Goal: Information Seeking & Learning: Learn about a topic

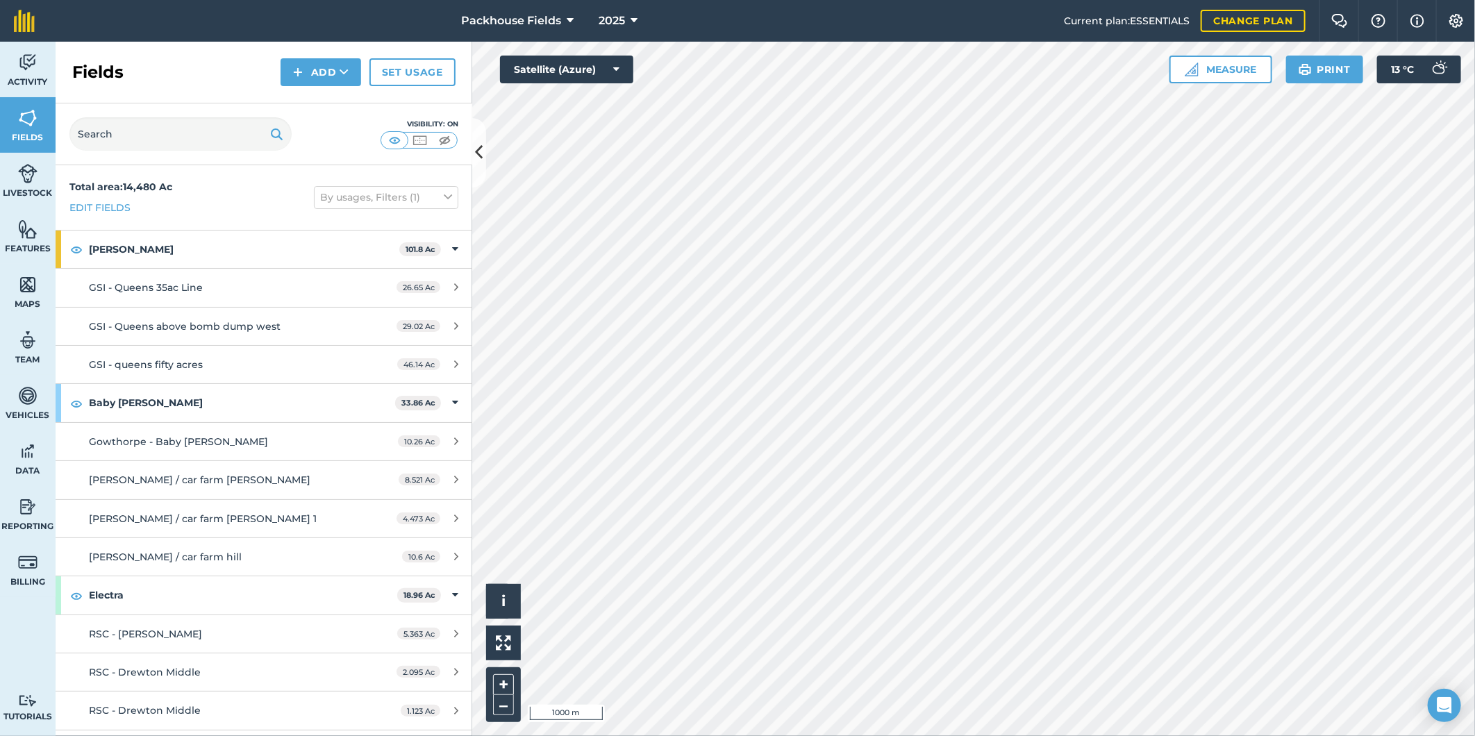
click at [1475, 227] on html "Packhouse Fields 2025 Current plan : ESSENTIALS Change plan Farm Chat Help Info…" at bounding box center [737, 368] width 1475 height 736
click at [535, 65] on button "Satellite (Azure)" at bounding box center [566, 70] width 133 height 28
click at [556, 107] on button "Satellite (Azure)" at bounding box center [566, 97] width 133 height 28
click at [481, 144] on icon at bounding box center [480, 152] width 8 height 24
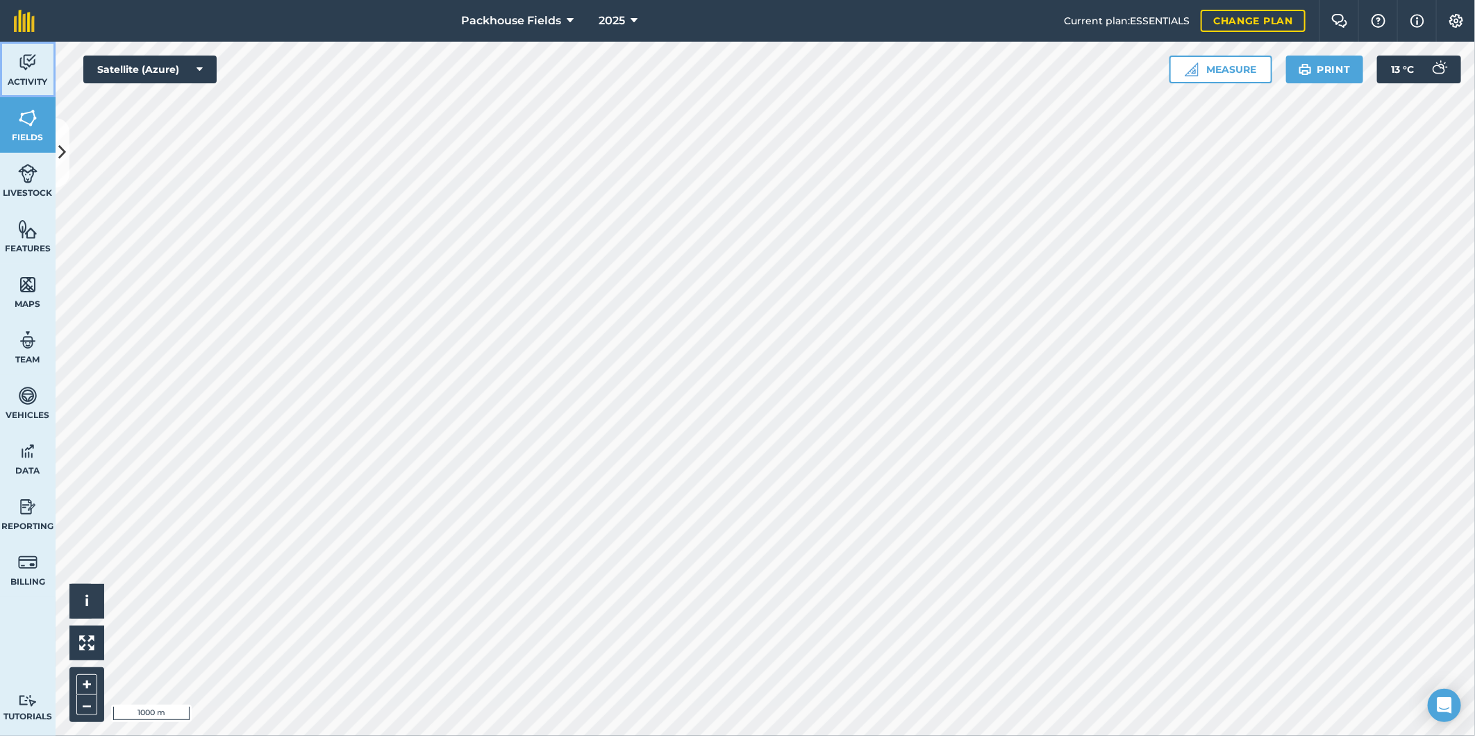
drag, startPoint x: 13, startPoint y: 61, endPoint x: 18, endPoint y: 67, distance: 7.9
click at [13, 61] on link "Activity" at bounding box center [28, 70] width 56 height 56
click at [65, 134] on button at bounding box center [63, 152] width 14 height 69
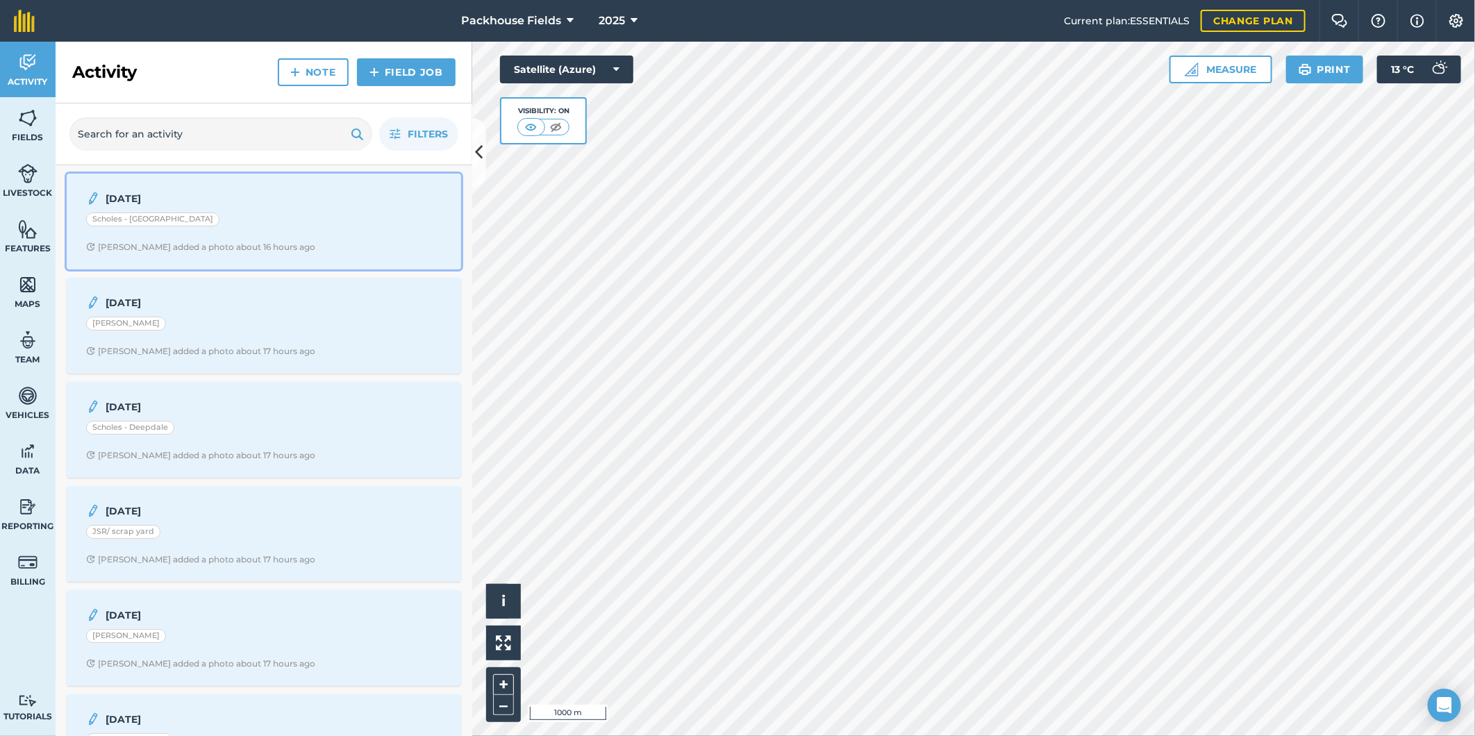
click at [272, 192] on strong "[DATE]" at bounding box center [216, 198] width 220 height 15
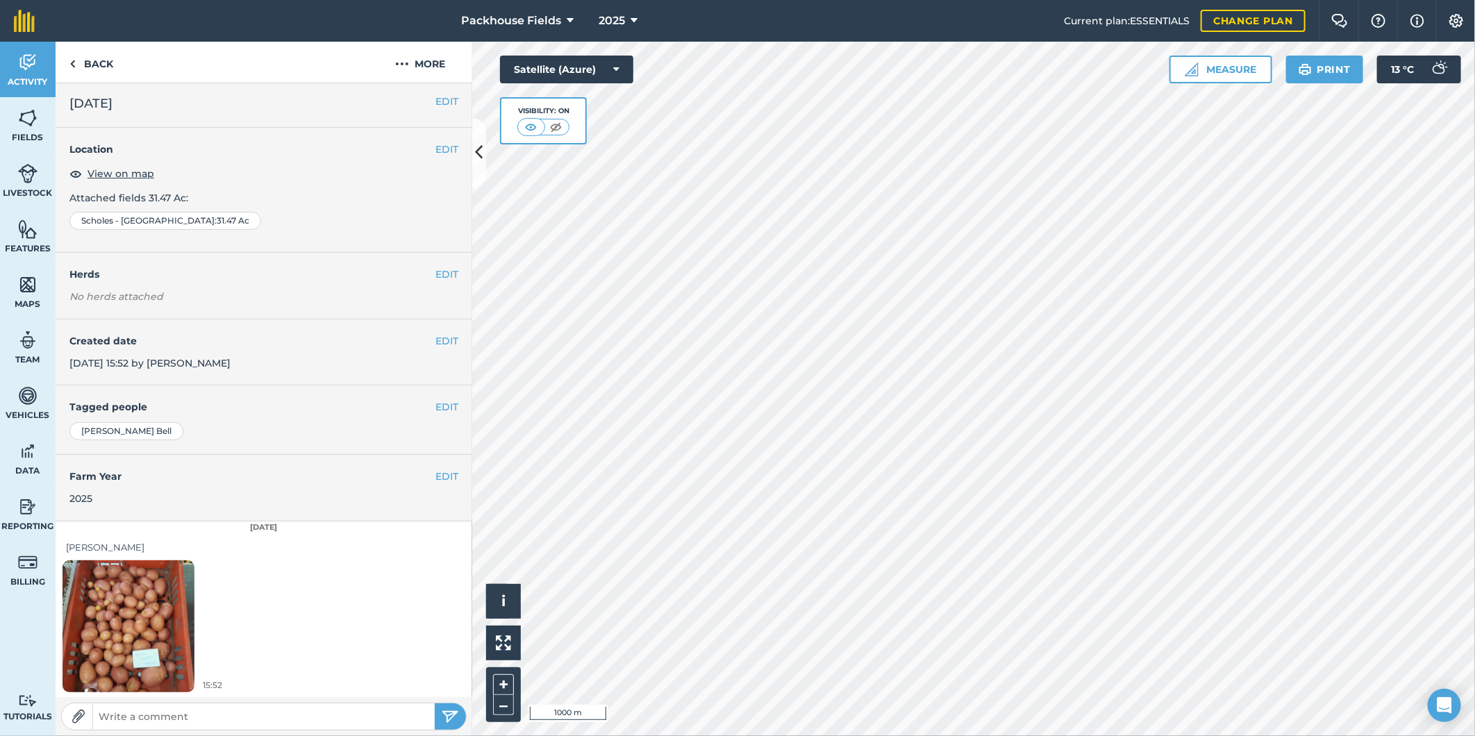
scroll to position [4, 0]
click at [158, 606] on img at bounding box center [129, 626] width 132 height 176
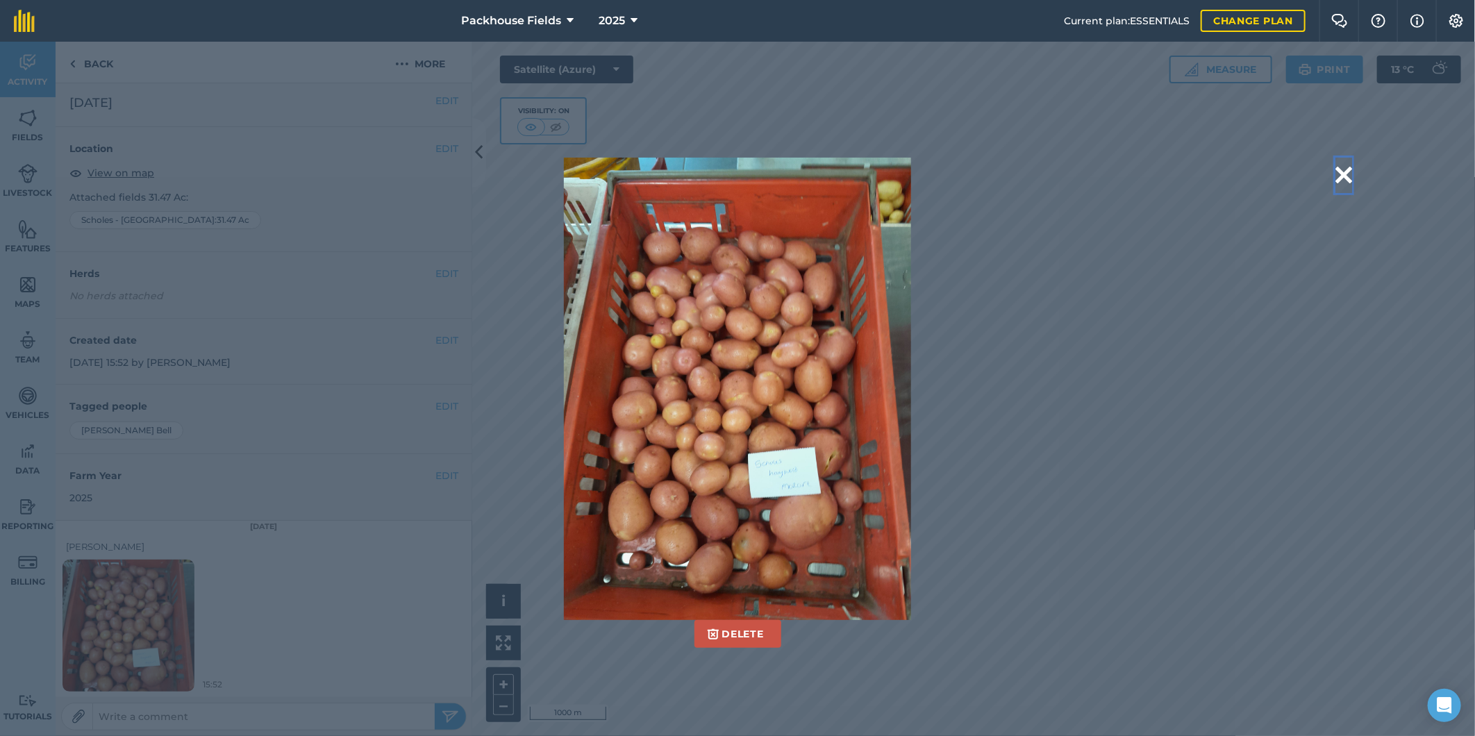
click at [1345, 172] on button at bounding box center [1344, 175] width 17 height 35
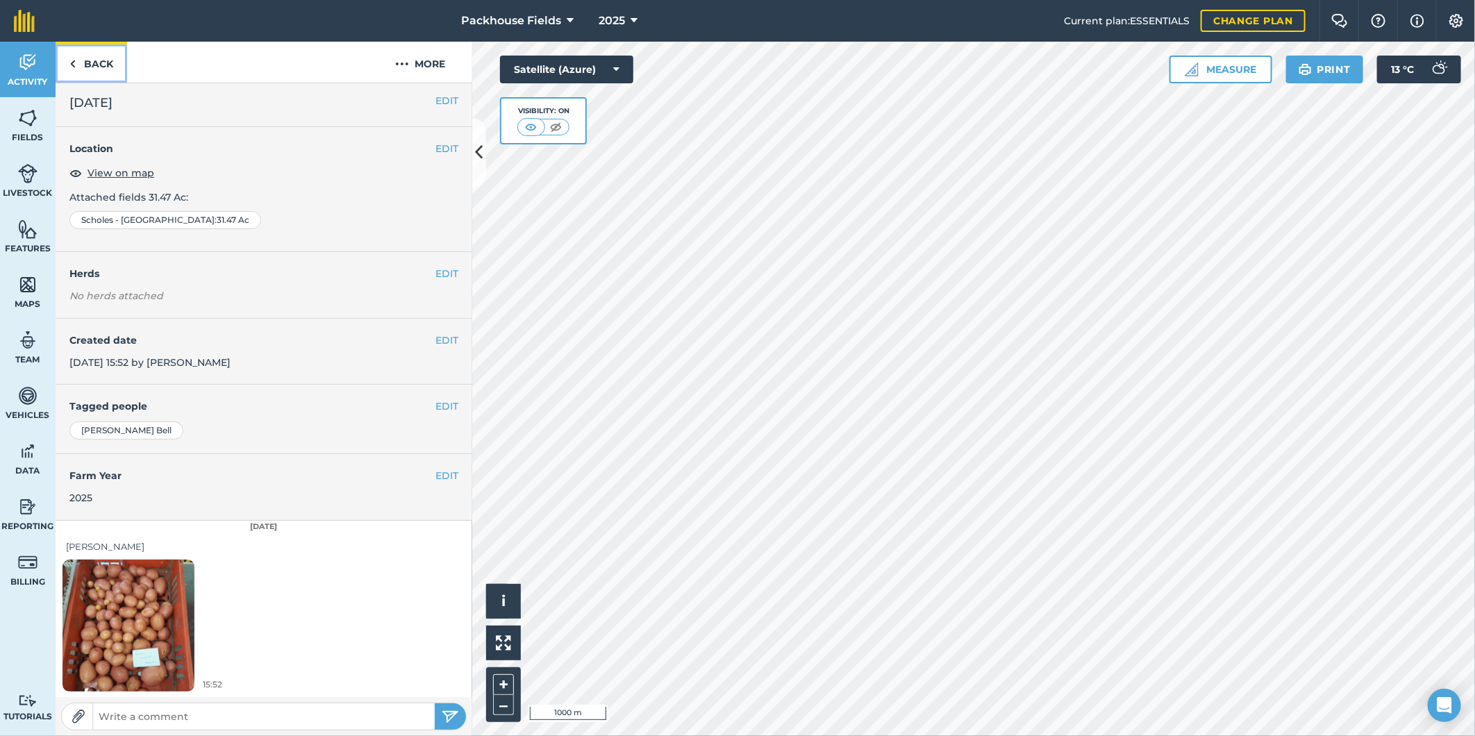
click at [105, 65] on link "Back" at bounding box center [92, 62] width 72 height 41
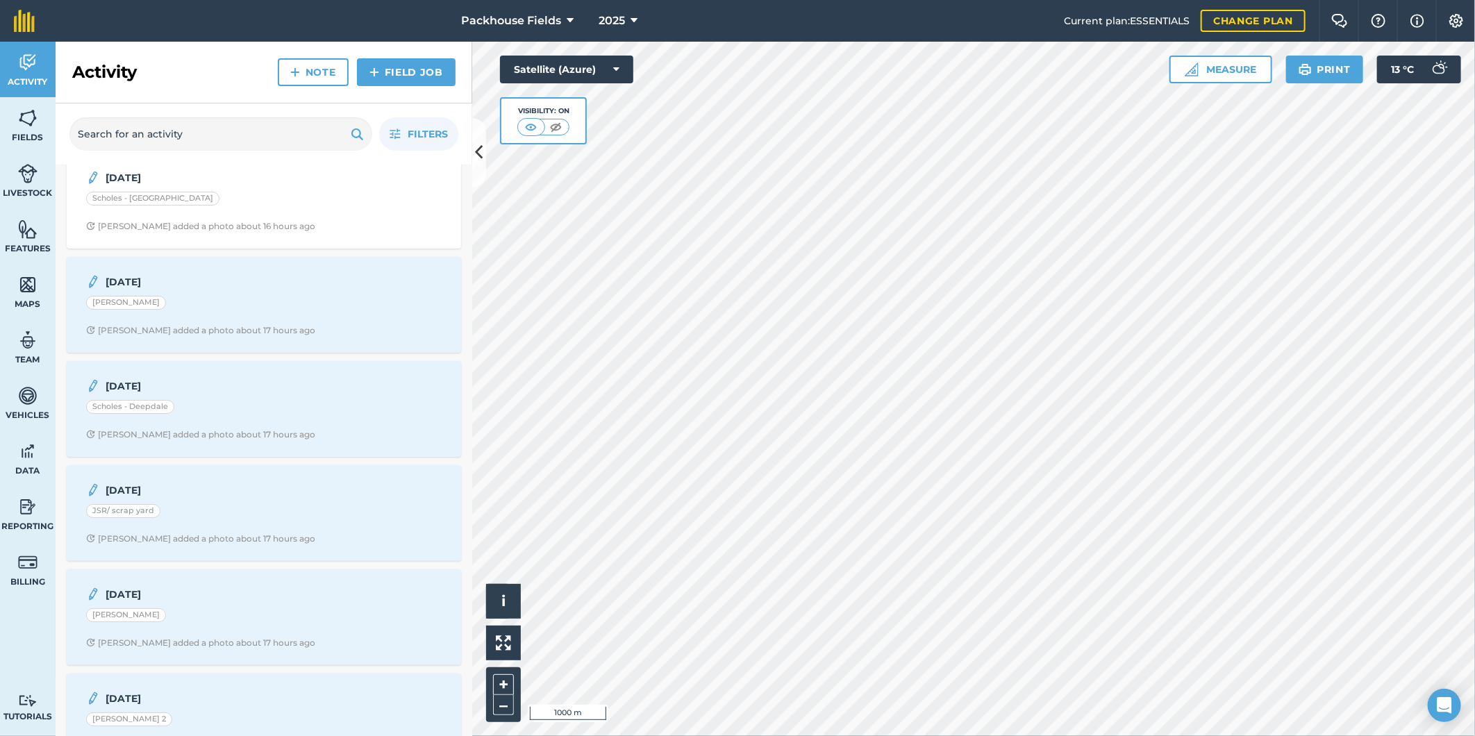
scroll to position [25, 0]
click at [264, 302] on div "[PERSON_NAME]" at bounding box center [264, 301] width 356 height 18
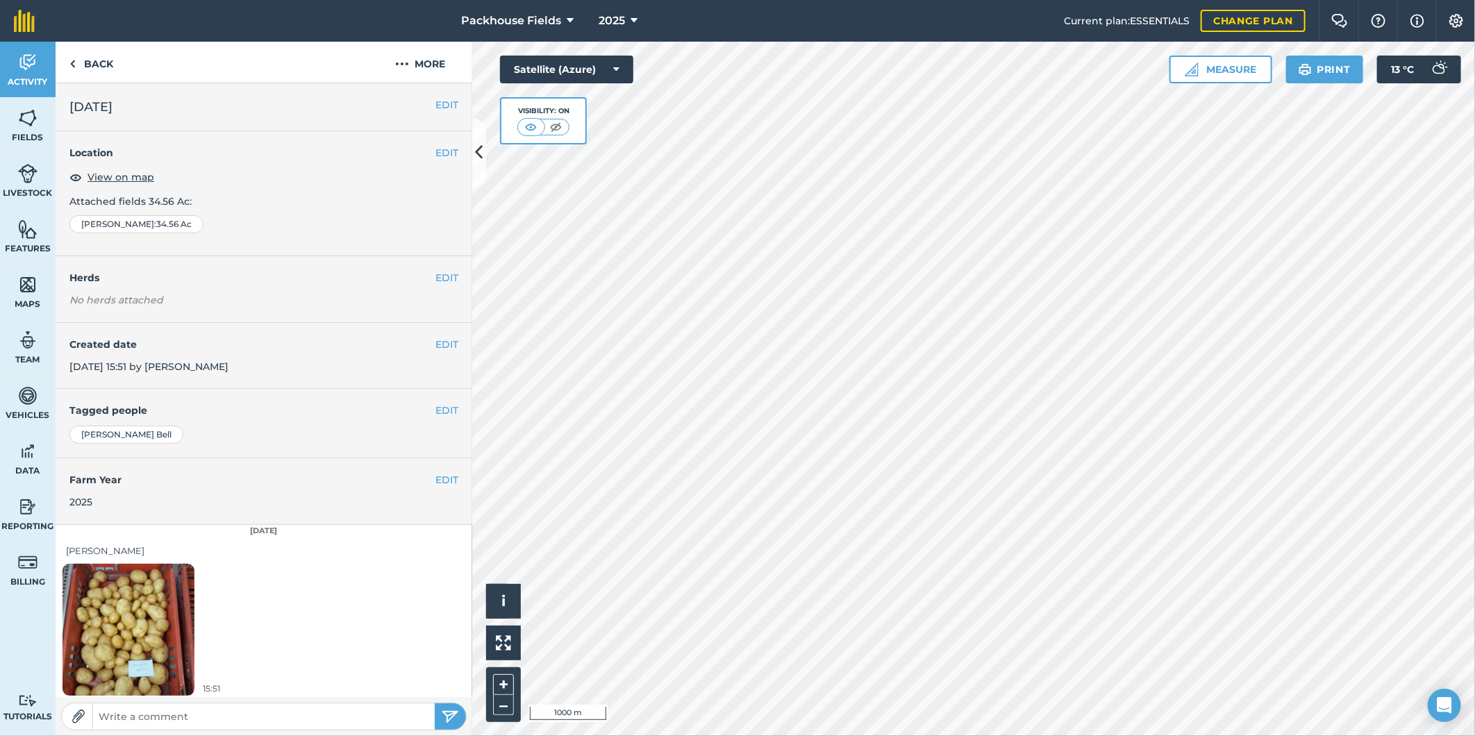
click at [146, 661] on img at bounding box center [129, 630] width 132 height 176
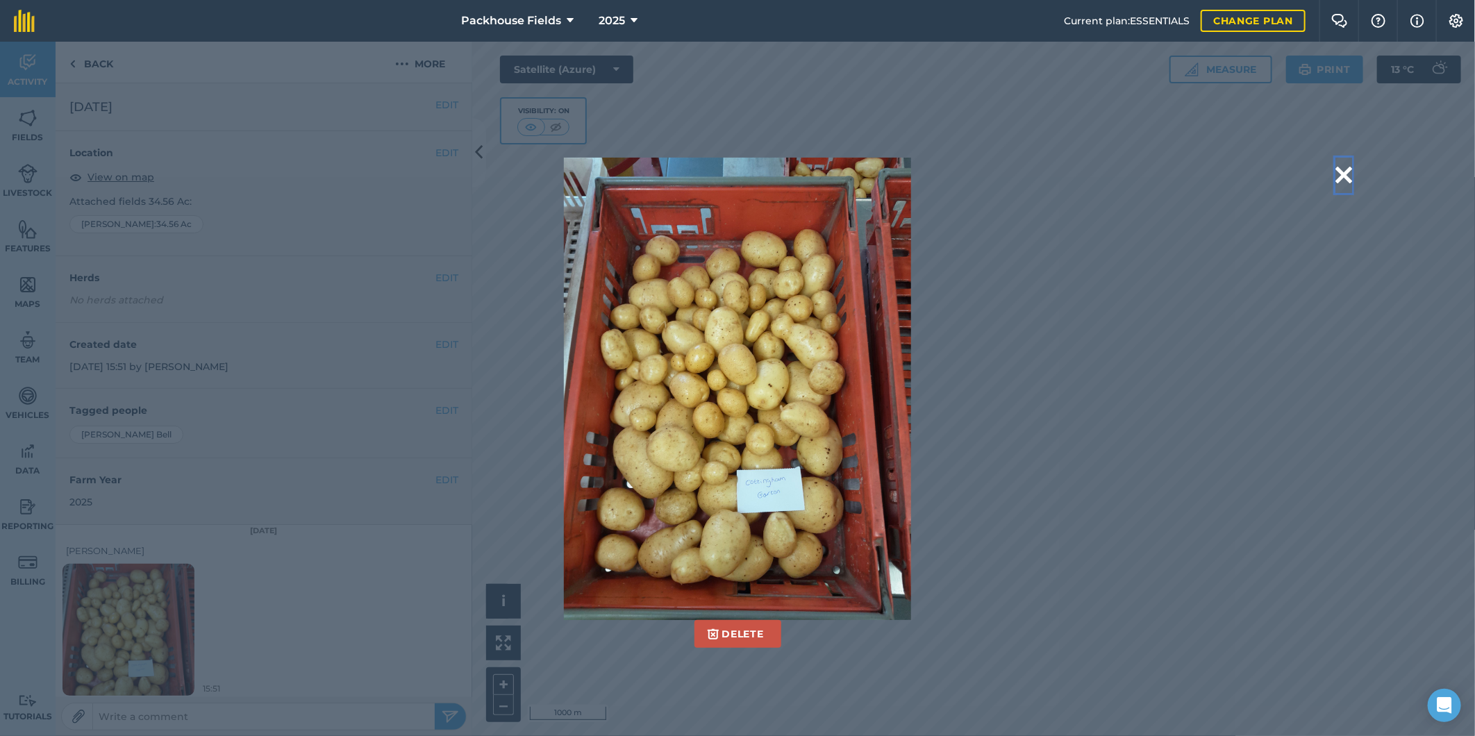
click at [1344, 179] on button at bounding box center [1344, 175] width 17 height 35
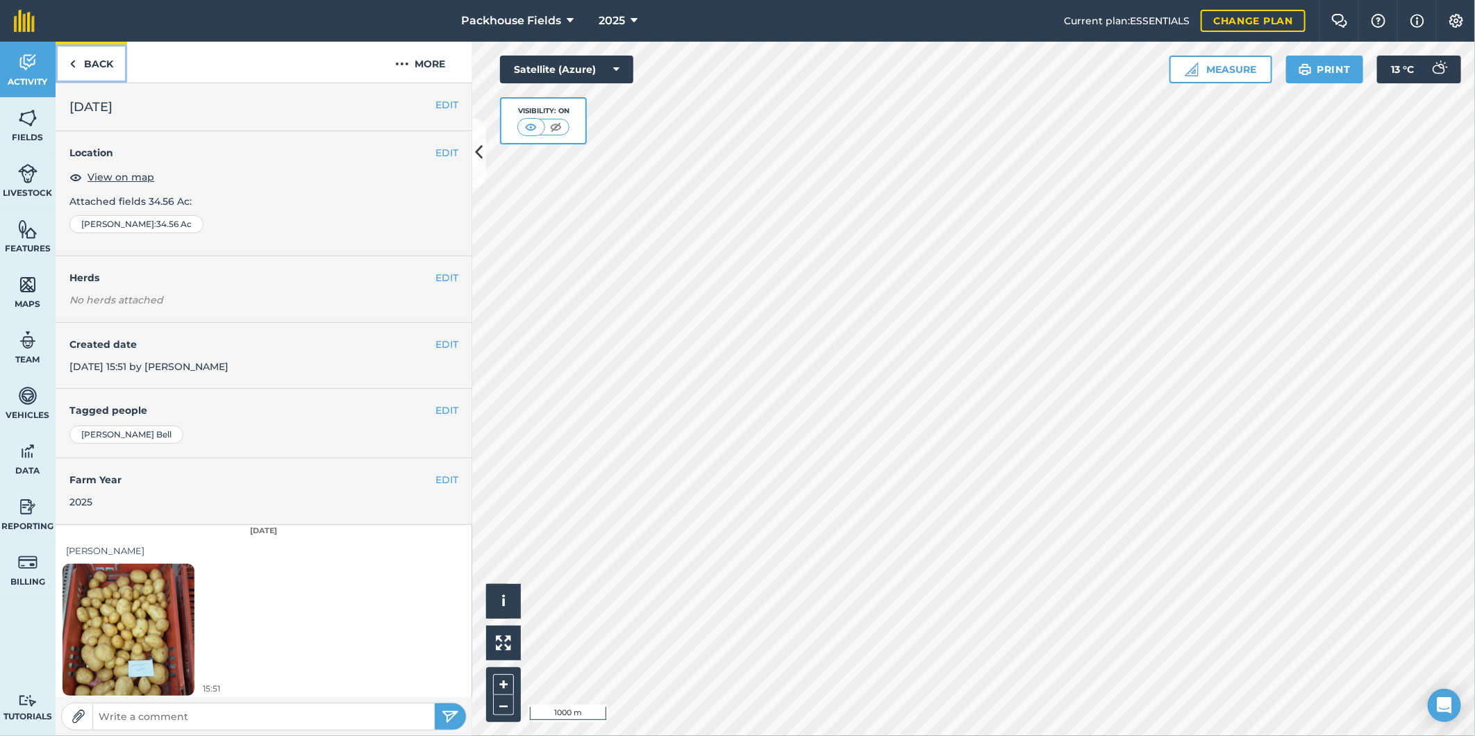
click at [95, 73] on link "Back" at bounding box center [92, 62] width 72 height 41
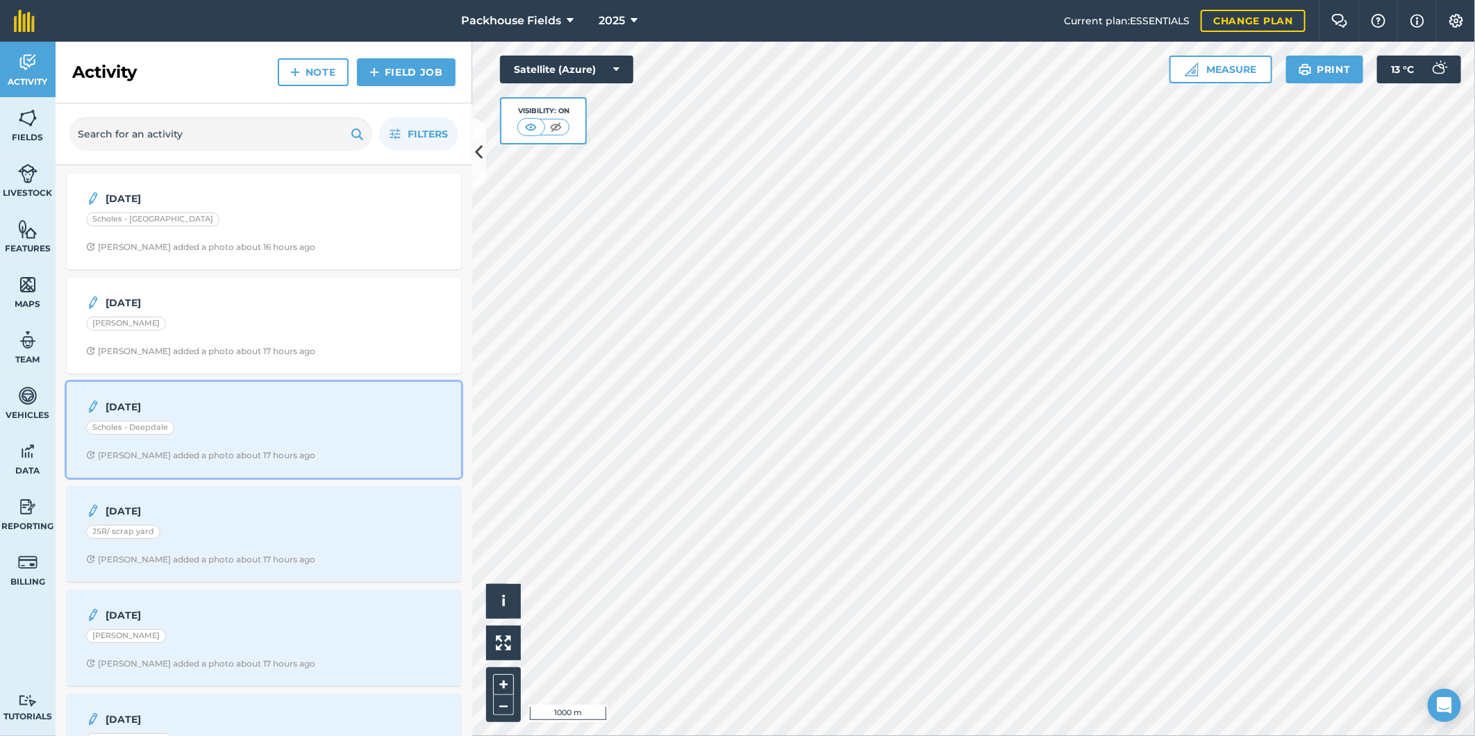
click at [256, 434] on div "Scholes - Deepdale" at bounding box center [264, 430] width 356 height 18
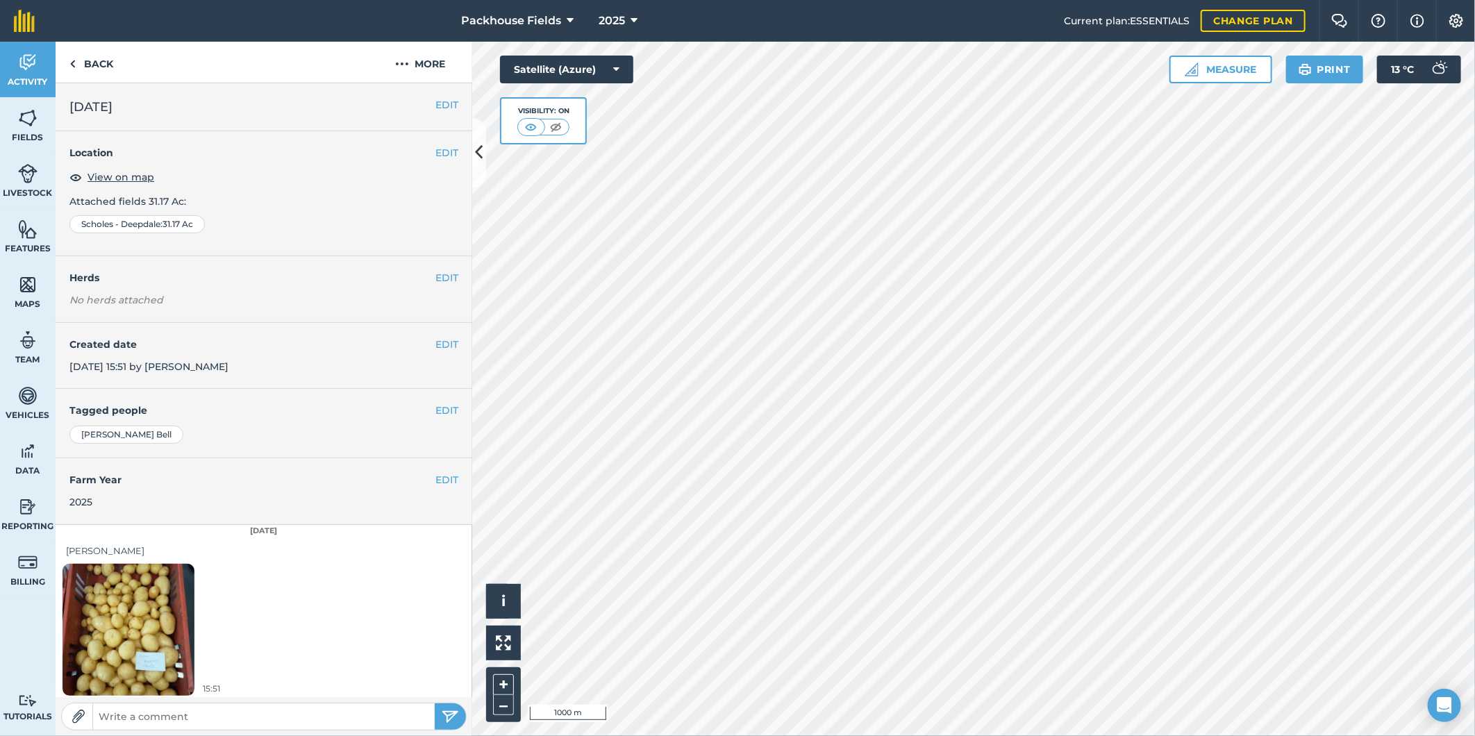
click at [157, 615] on img at bounding box center [129, 630] width 132 height 176
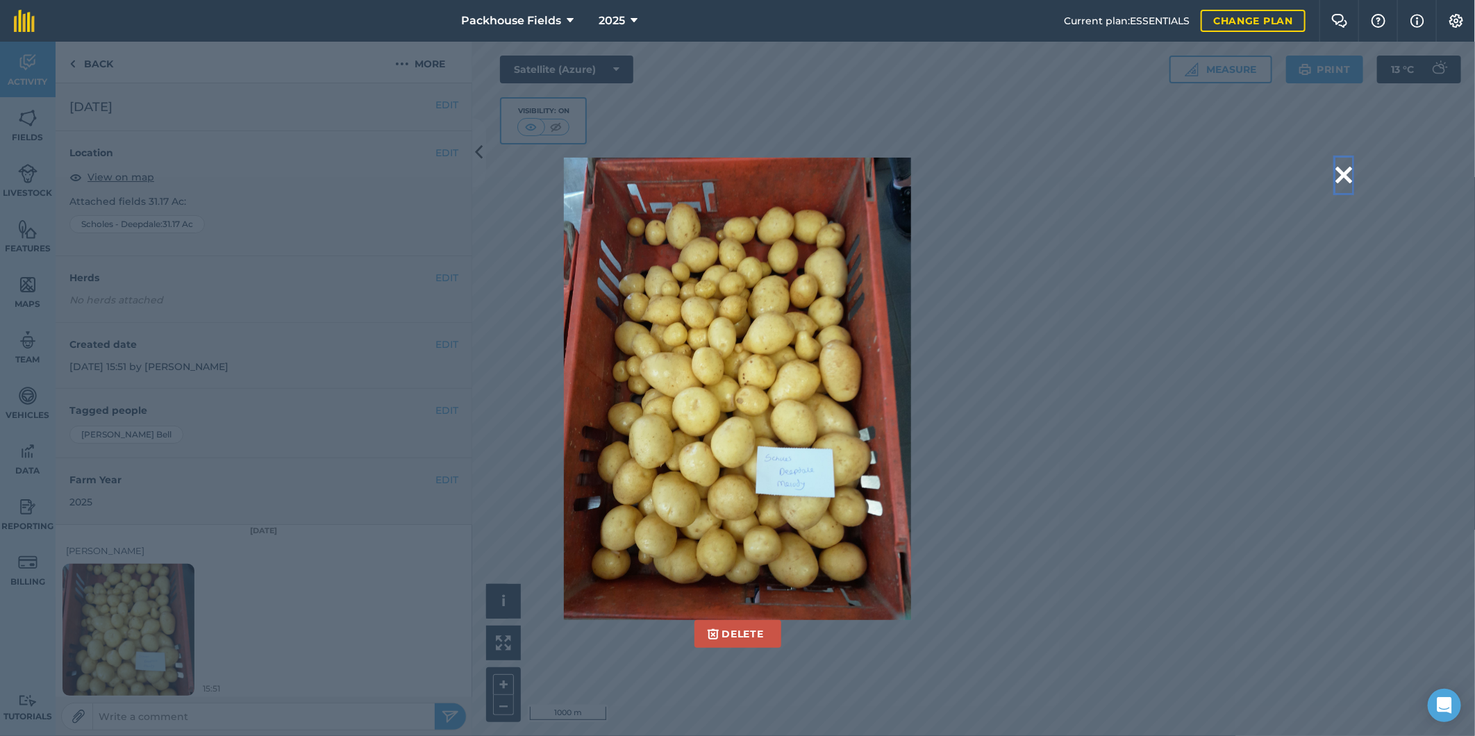
click at [1343, 177] on button at bounding box center [1344, 175] width 17 height 35
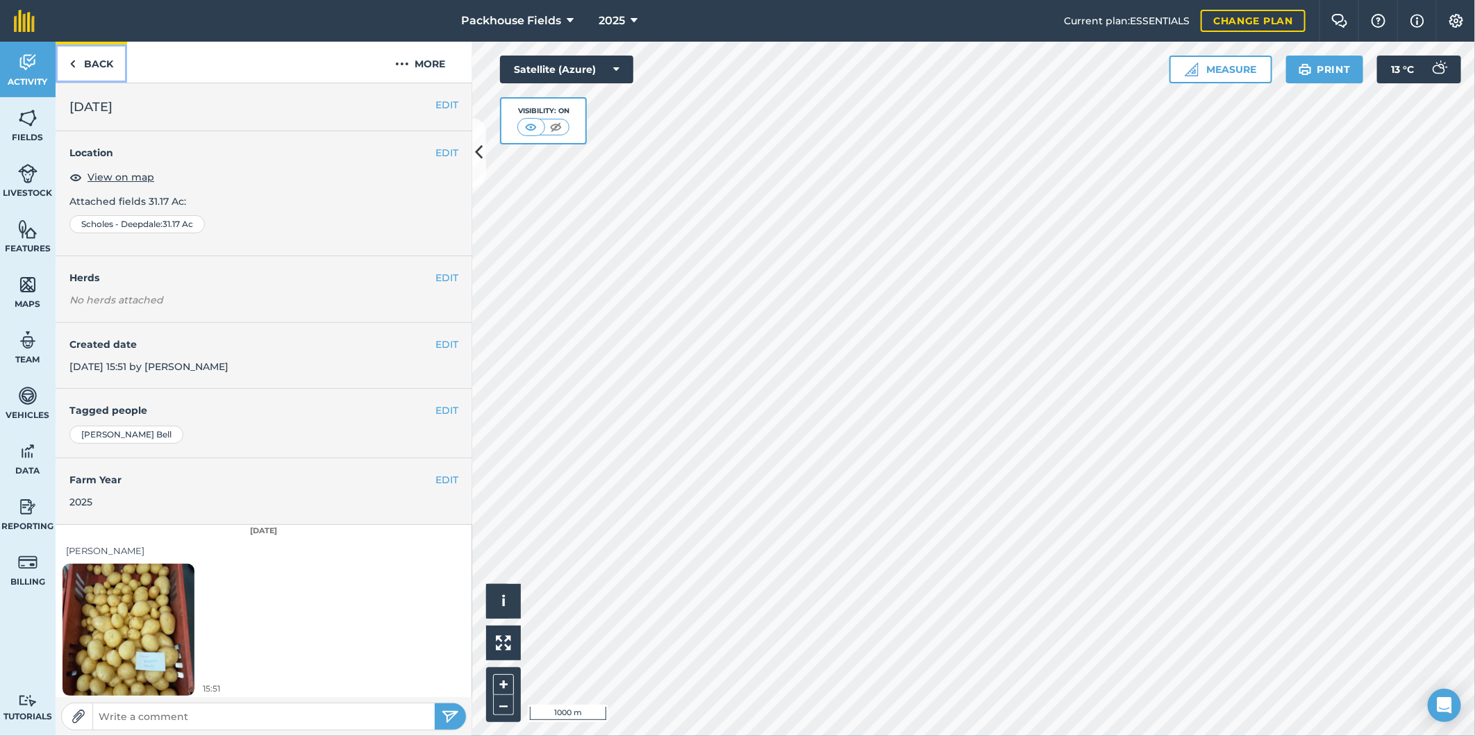
click at [100, 61] on link "Back" at bounding box center [92, 62] width 72 height 41
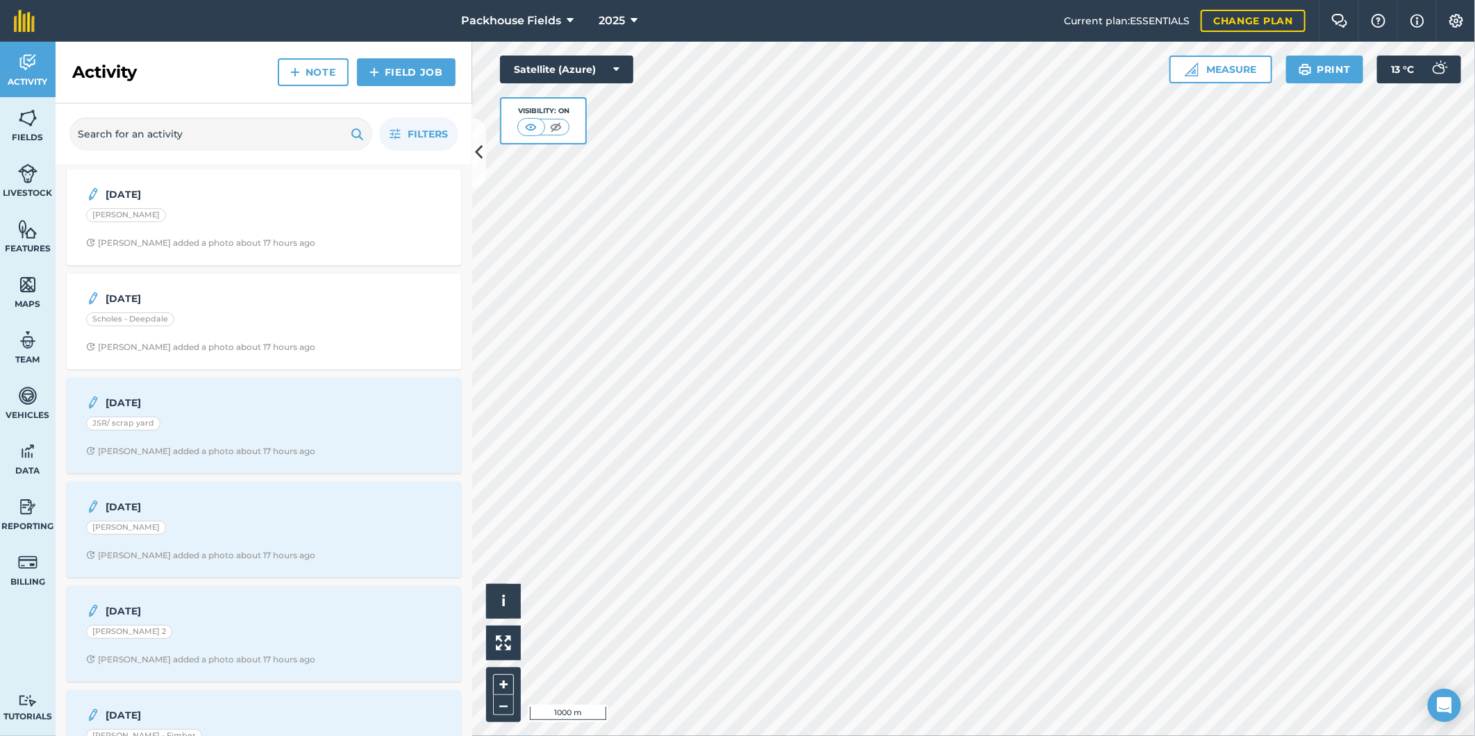
scroll to position [128, 0]
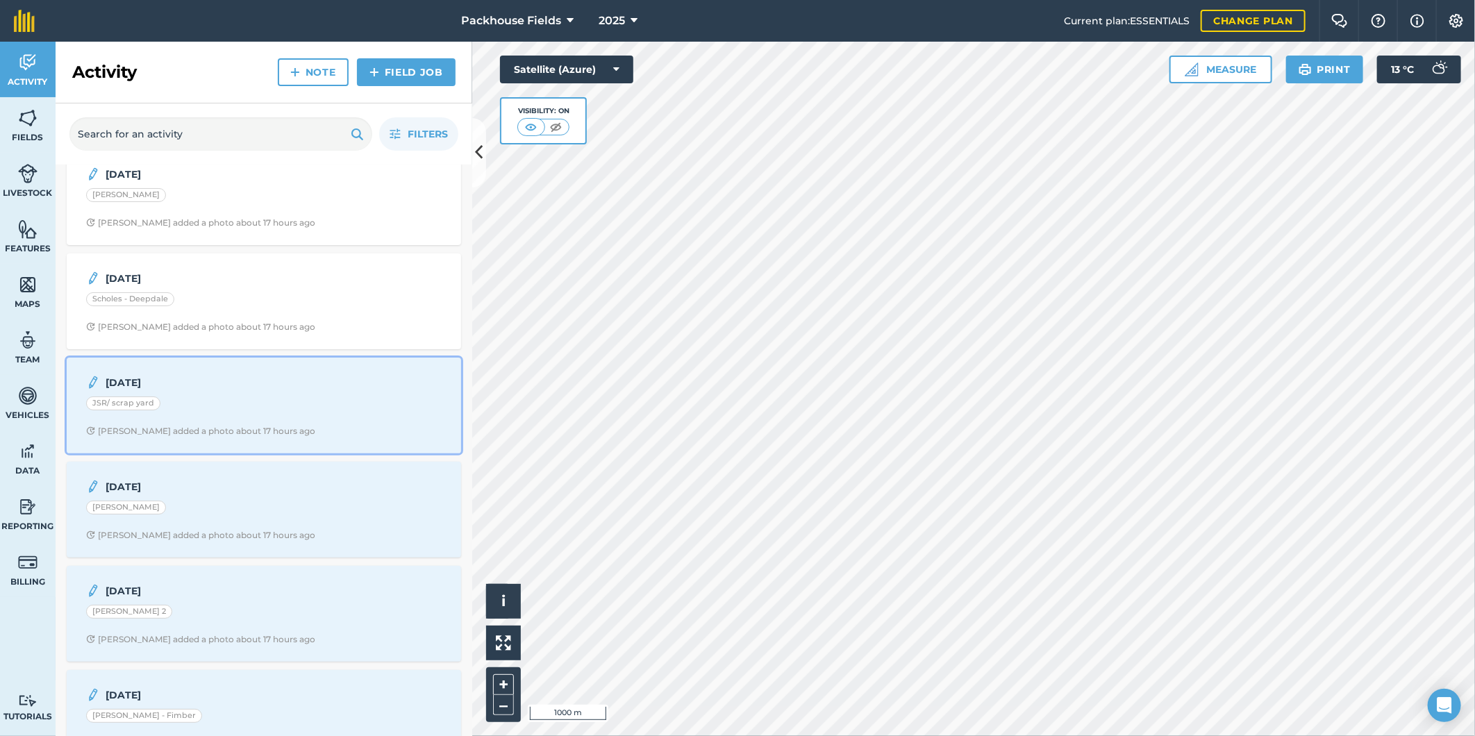
click at [258, 418] on div "[DATE] JSR/ scrap yard [PERSON_NAME] added a photo about 17 hours ago" at bounding box center [264, 405] width 378 height 79
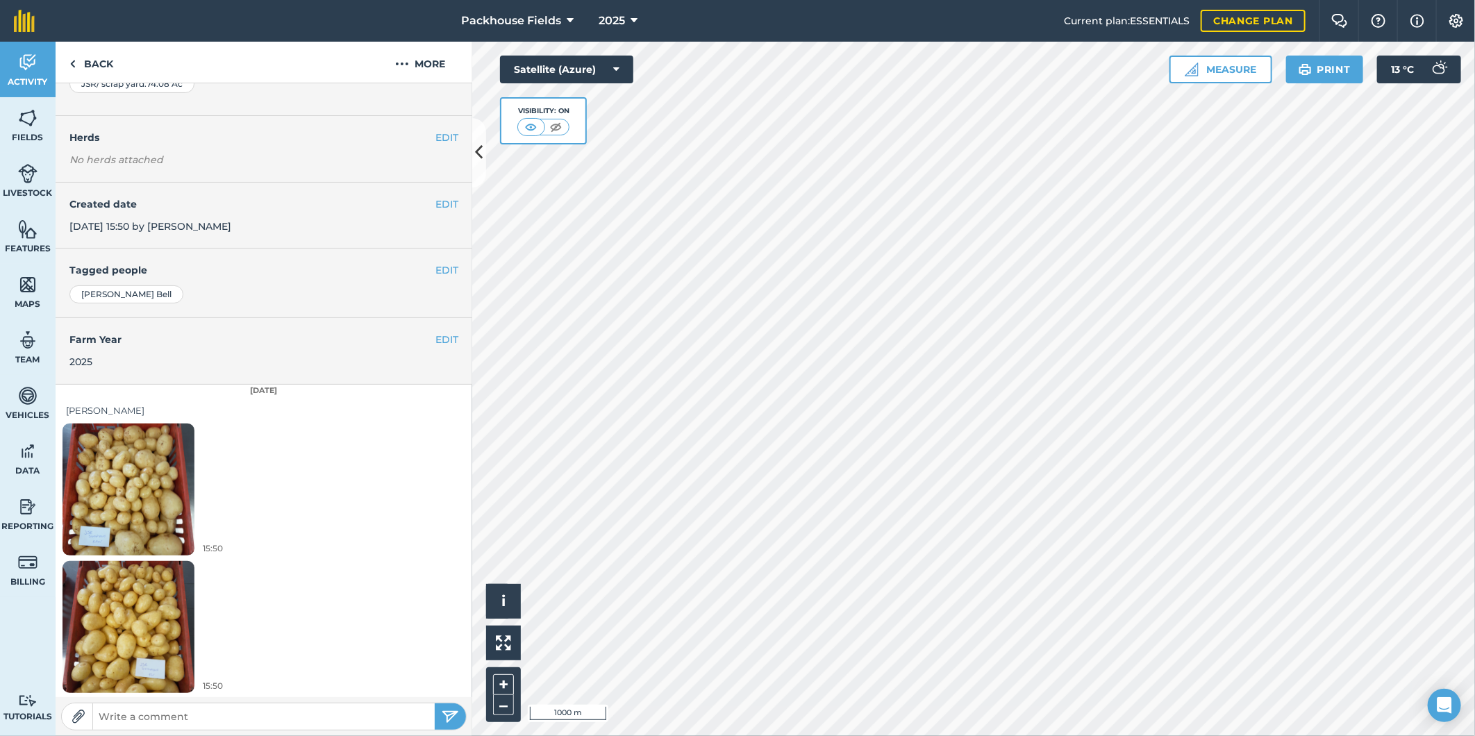
scroll to position [142, 0]
click at [110, 67] on link "Back" at bounding box center [92, 62] width 72 height 41
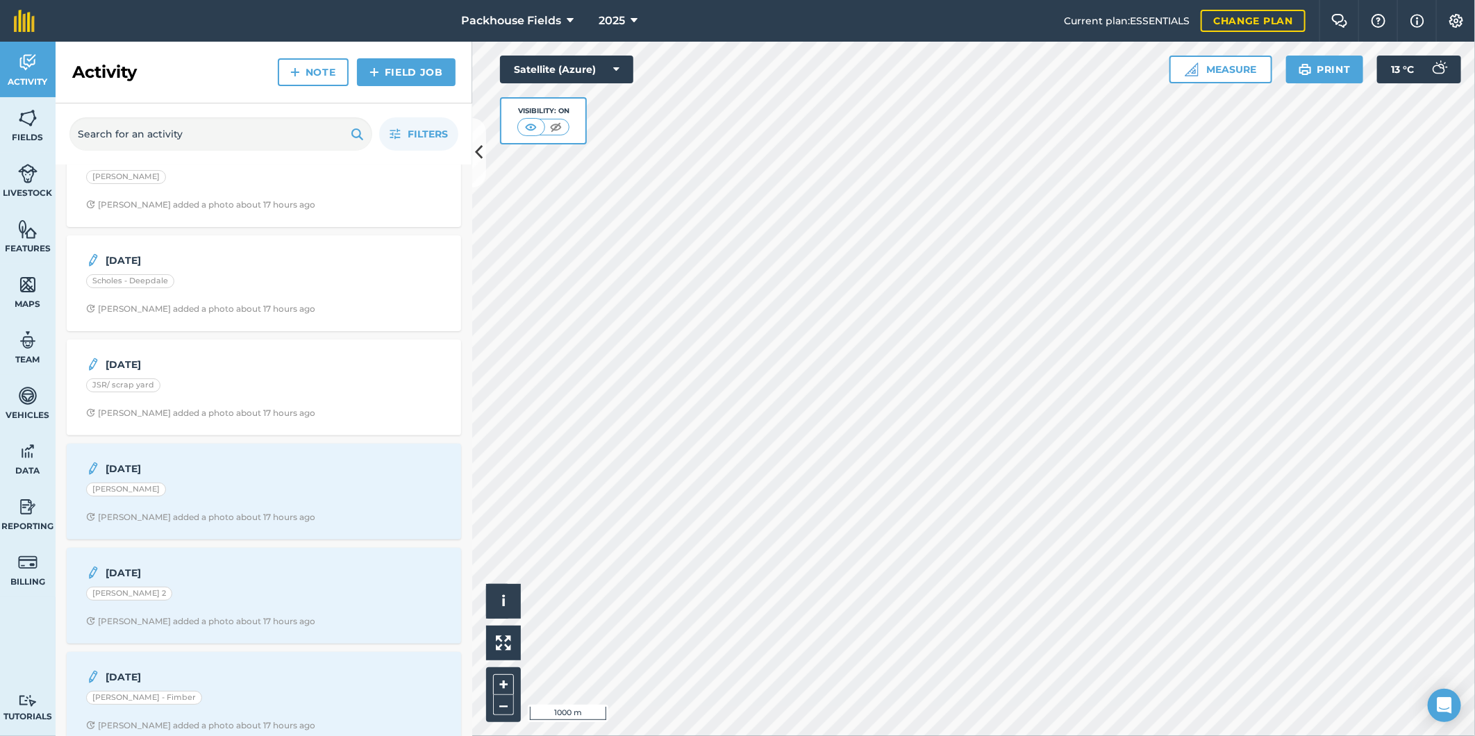
scroll to position [179, 0]
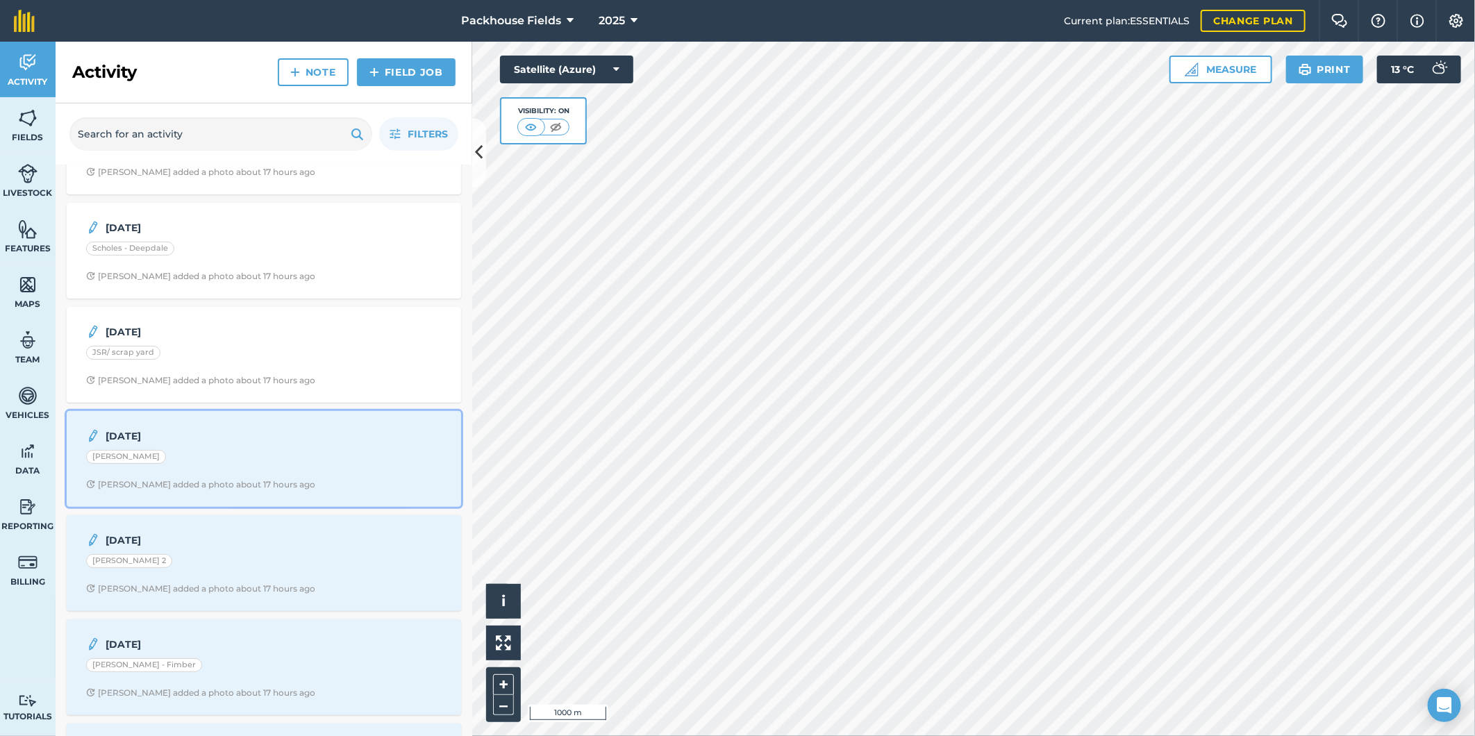
click at [293, 446] on div "[DATE] H [PERSON_NAME] added a photo about 17 hours ago" at bounding box center [264, 459] width 378 height 79
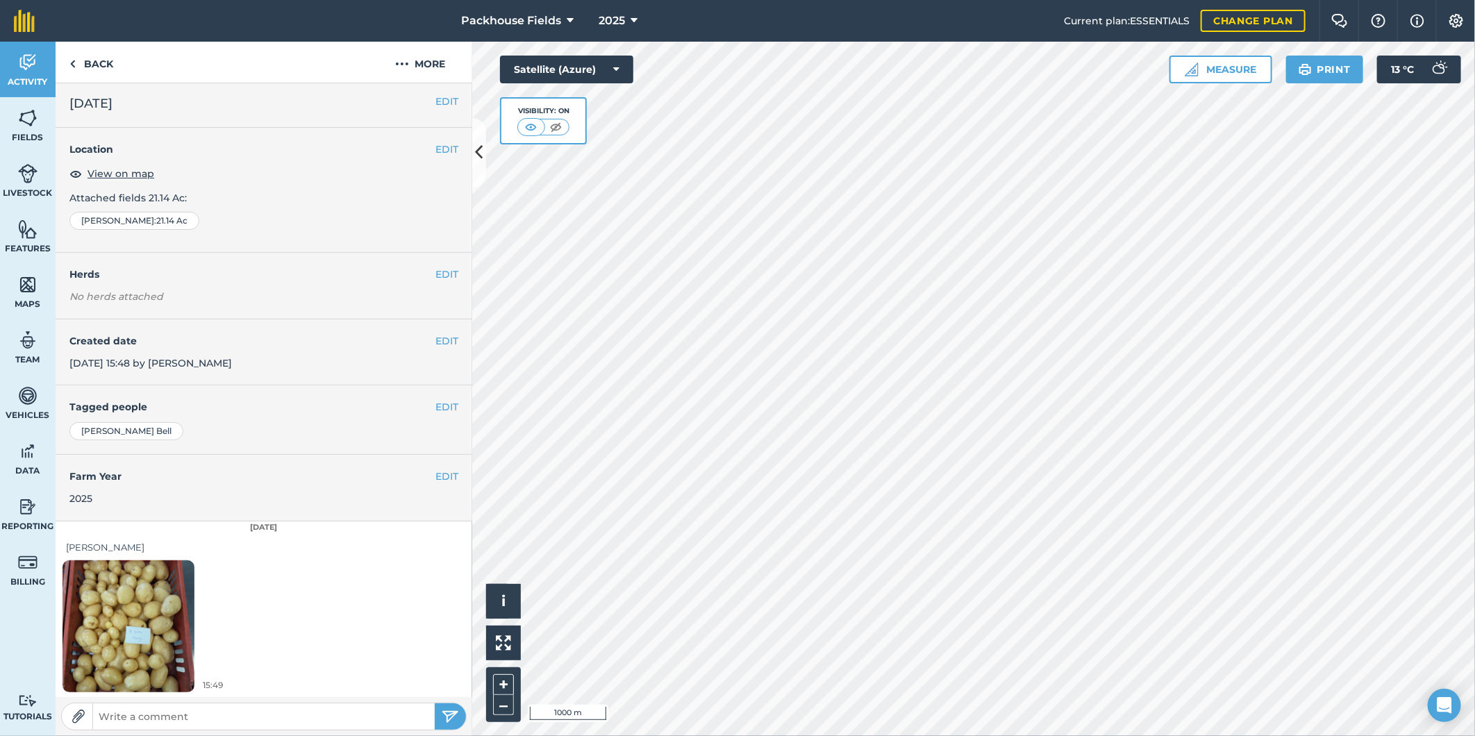
scroll to position [4, 0]
click at [96, 53] on link "Back" at bounding box center [92, 62] width 72 height 41
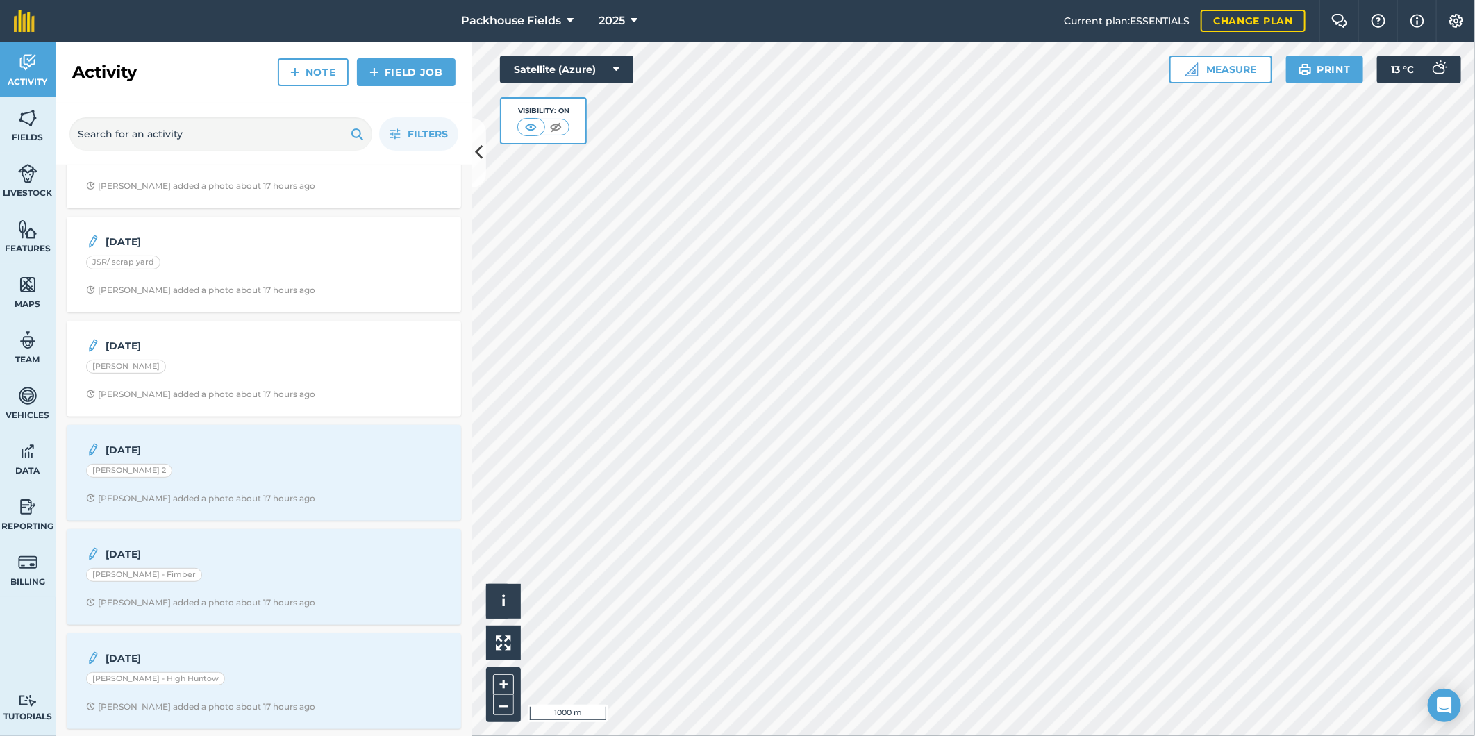
scroll to position [360, 0]
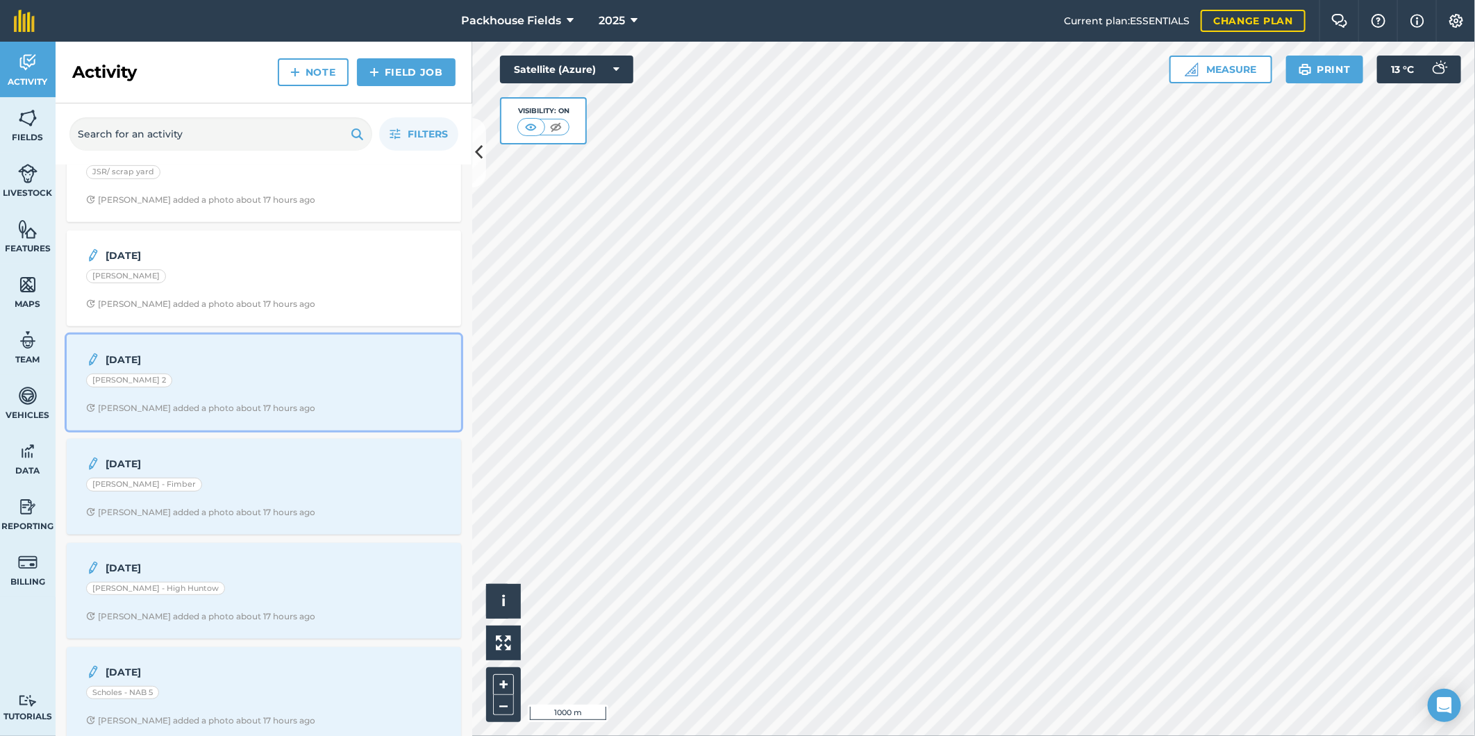
click at [238, 395] on div "[DATE] [PERSON_NAME] 2 [PERSON_NAME] added a photo about 17 hours ago" at bounding box center [264, 382] width 378 height 79
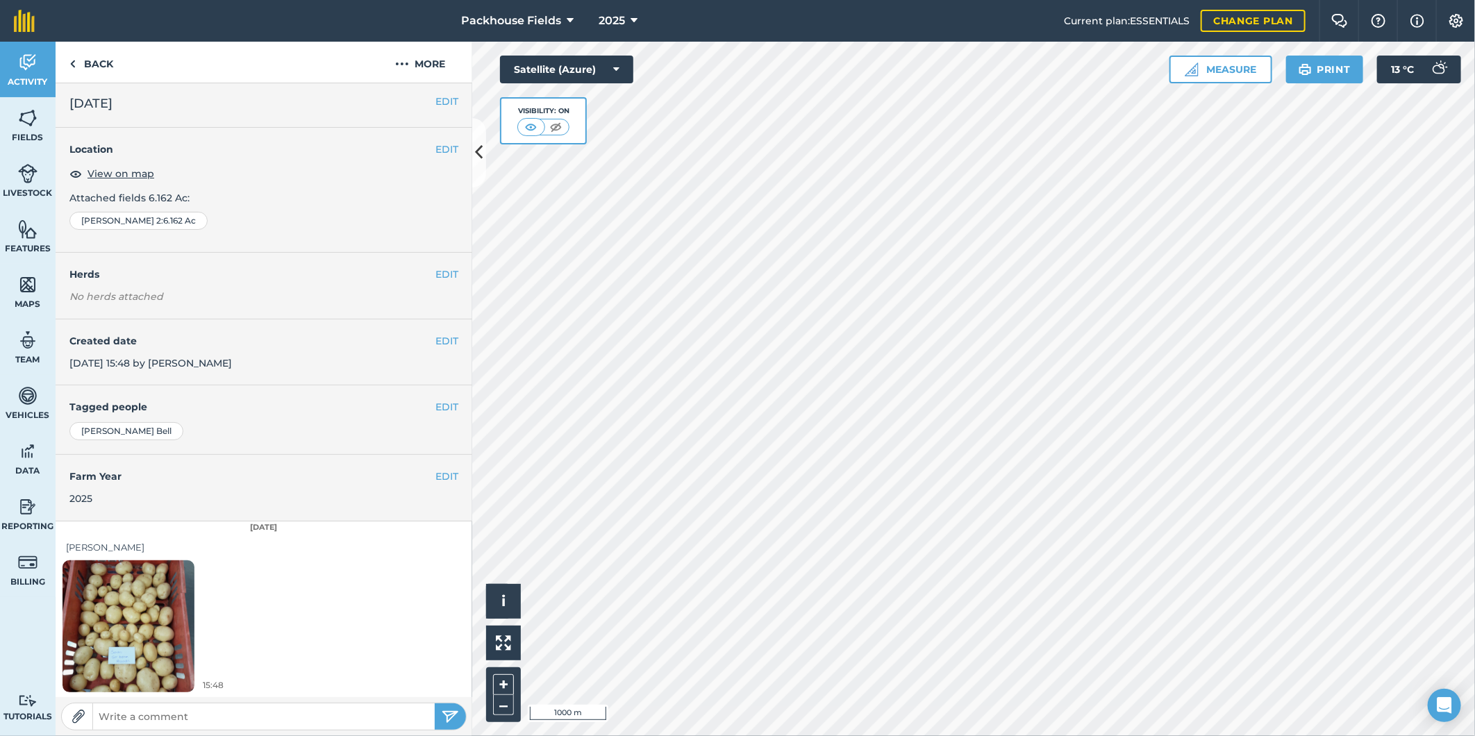
scroll to position [4, 0]
click at [101, 67] on link "Back" at bounding box center [92, 62] width 72 height 41
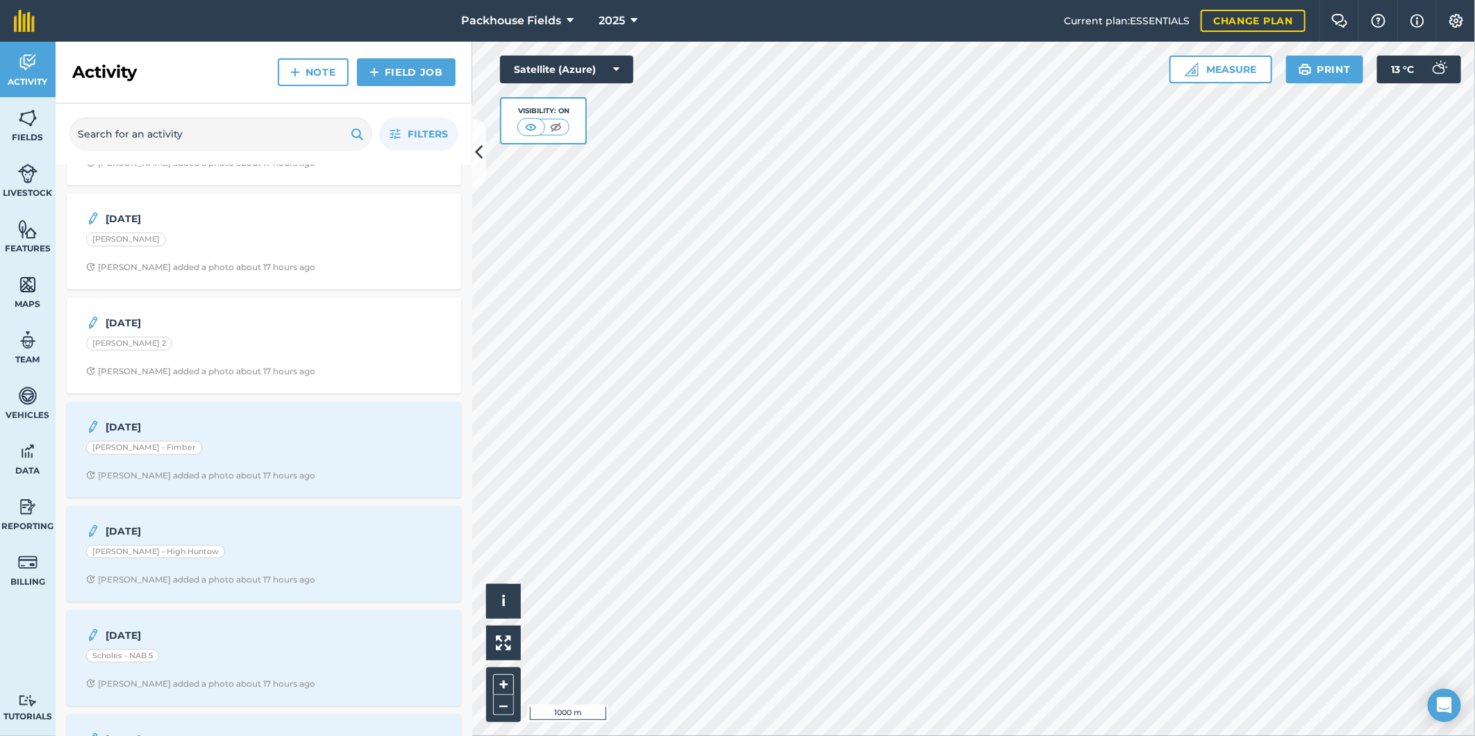
scroll to position [438, 0]
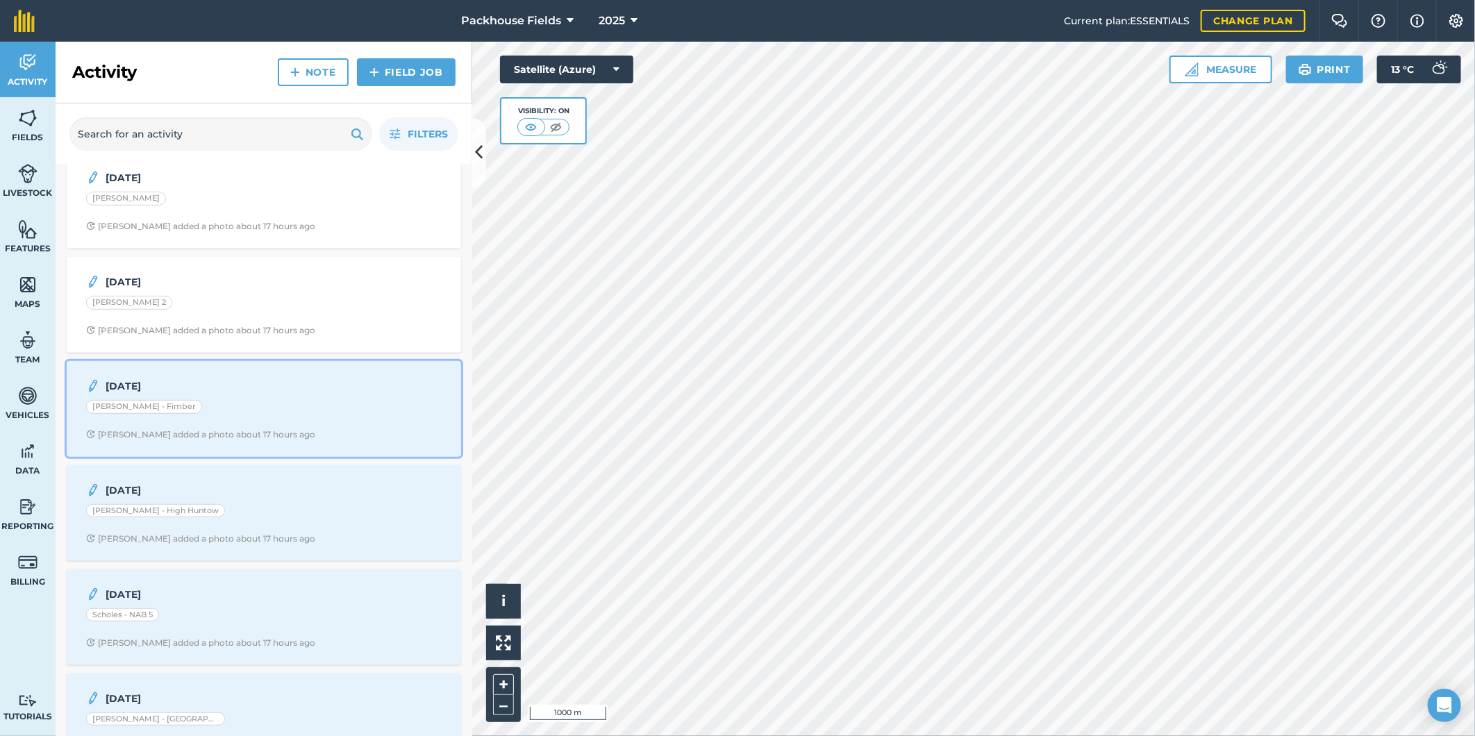
click at [206, 393] on strong "[DATE]" at bounding box center [216, 386] width 220 height 15
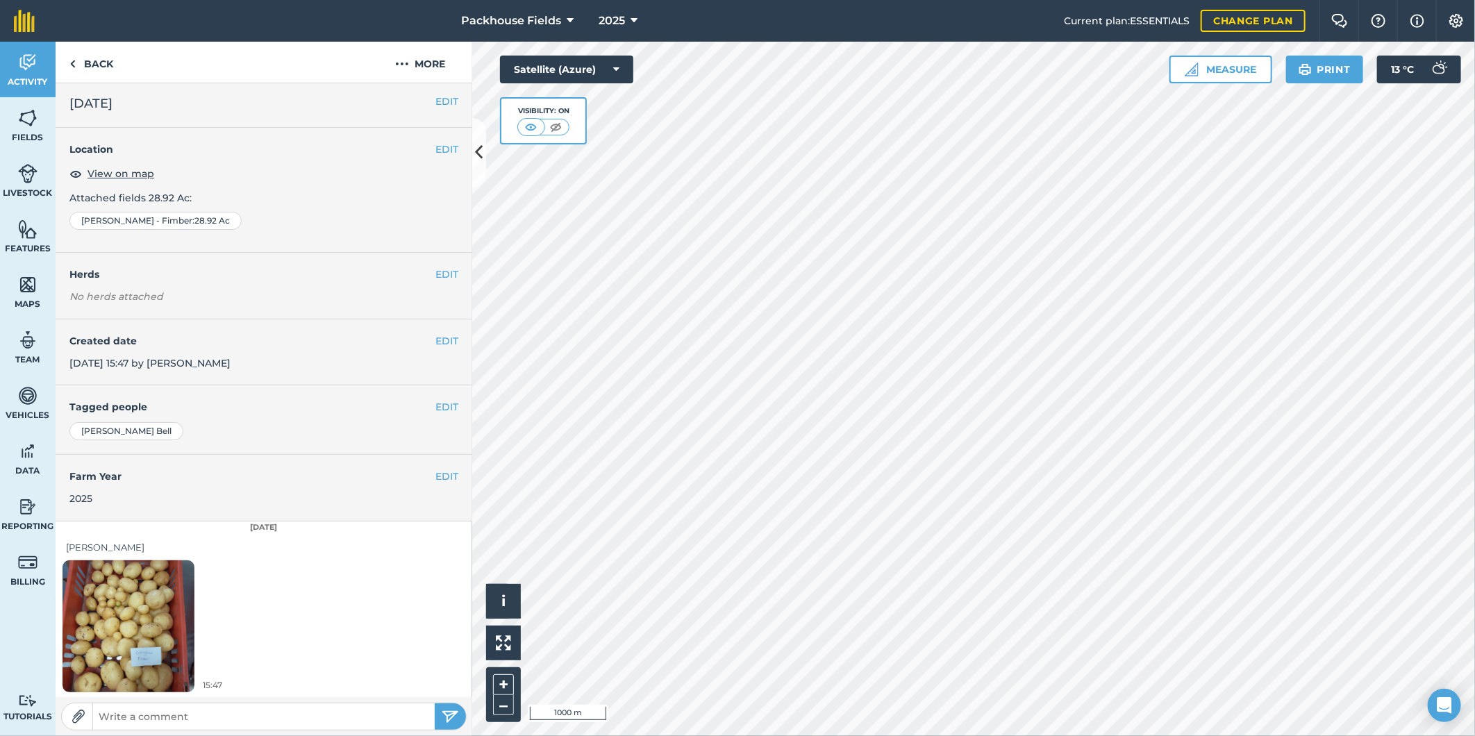
scroll to position [4, 0]
click at [99, 63] on link "Back" at bounding box center [92, 62] width 72 height 41
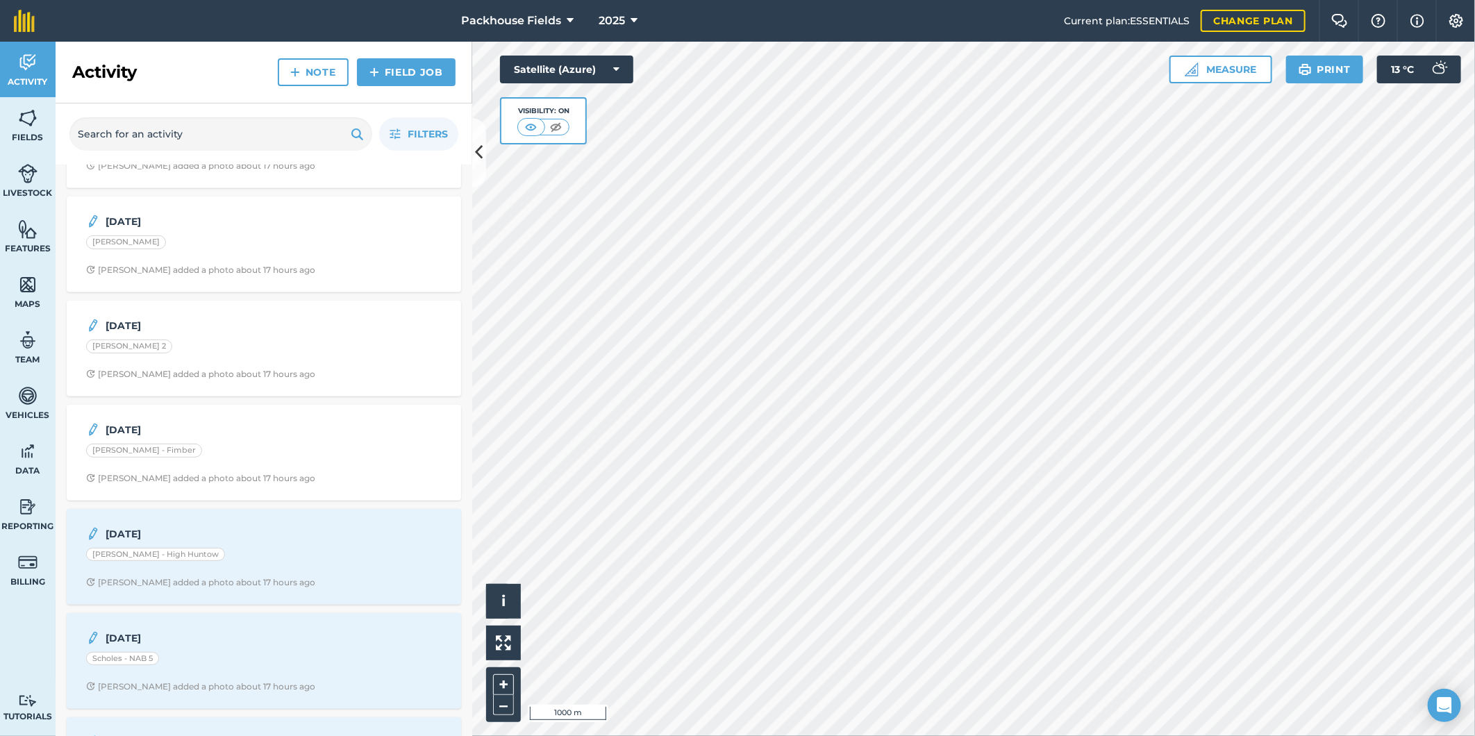
scroll to position [515, 0]
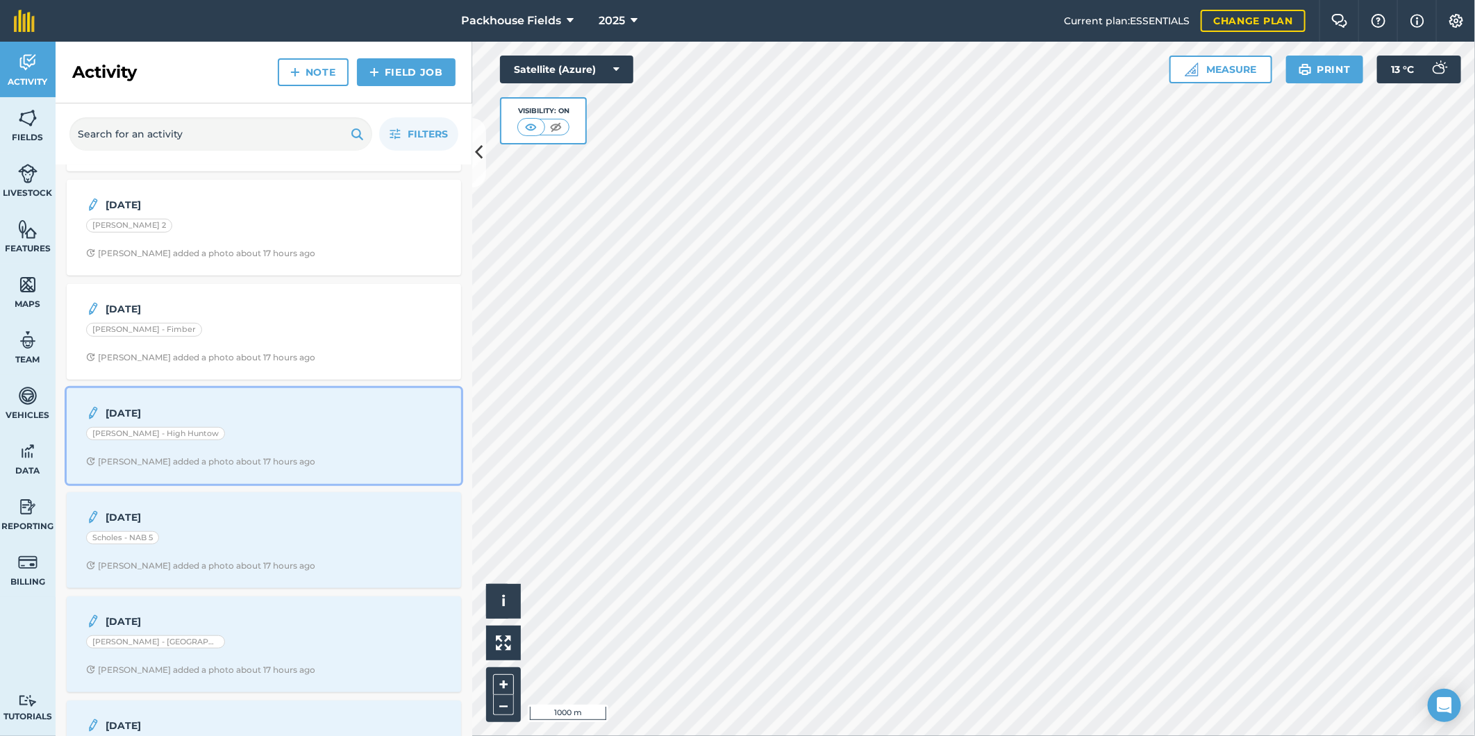
click at [290, 445] on div "[PERSON_NAME] - High Huntow" at bounding box center [264, 436] width 356 height 18
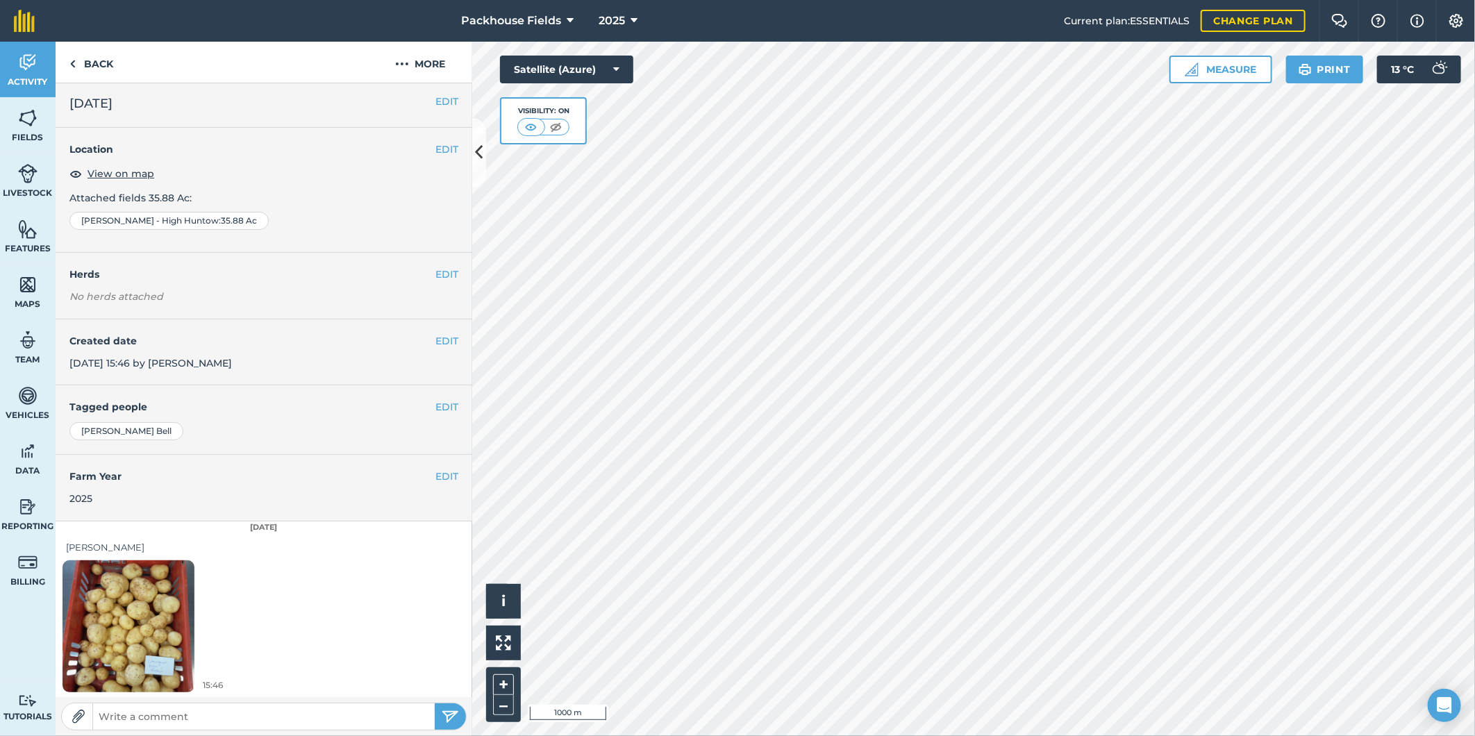
scroll to position [4, 0]
click at [141, 615] on img at bounding box center [129, 626] width 132 height 176
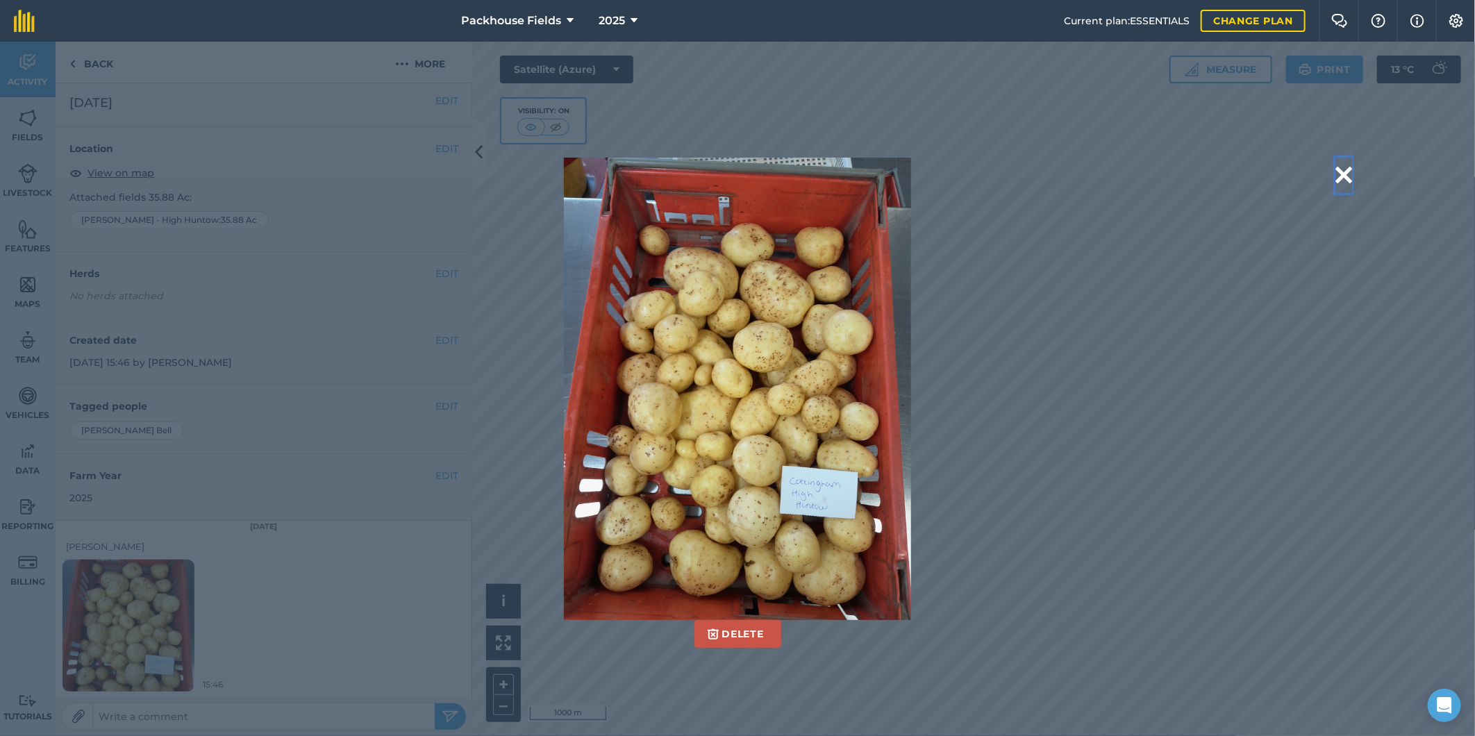
click at [1341, 174] on button at bounding box center [1344, 175] width 17 height 35
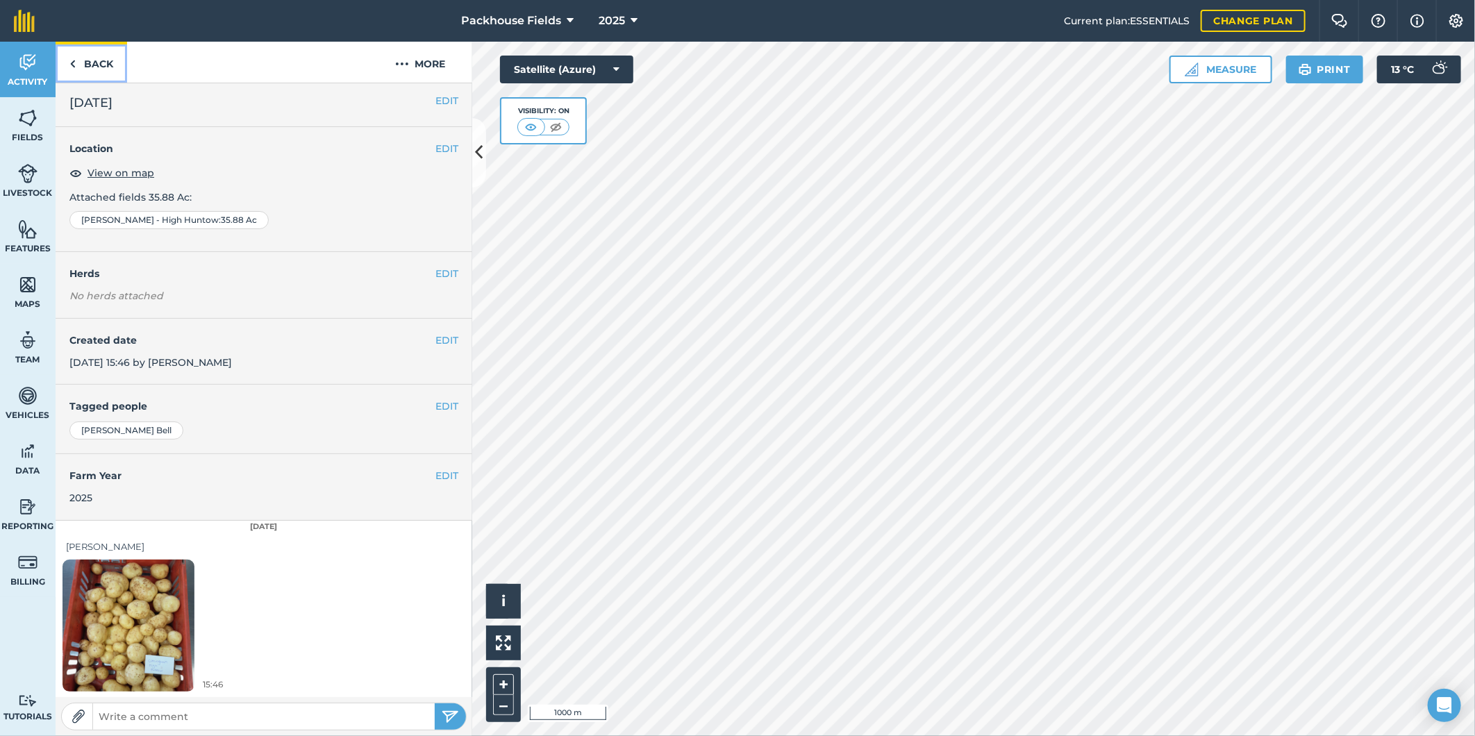
click at [93, 57] on link "Back" at bounding box center [92, 62] width 72 height 41
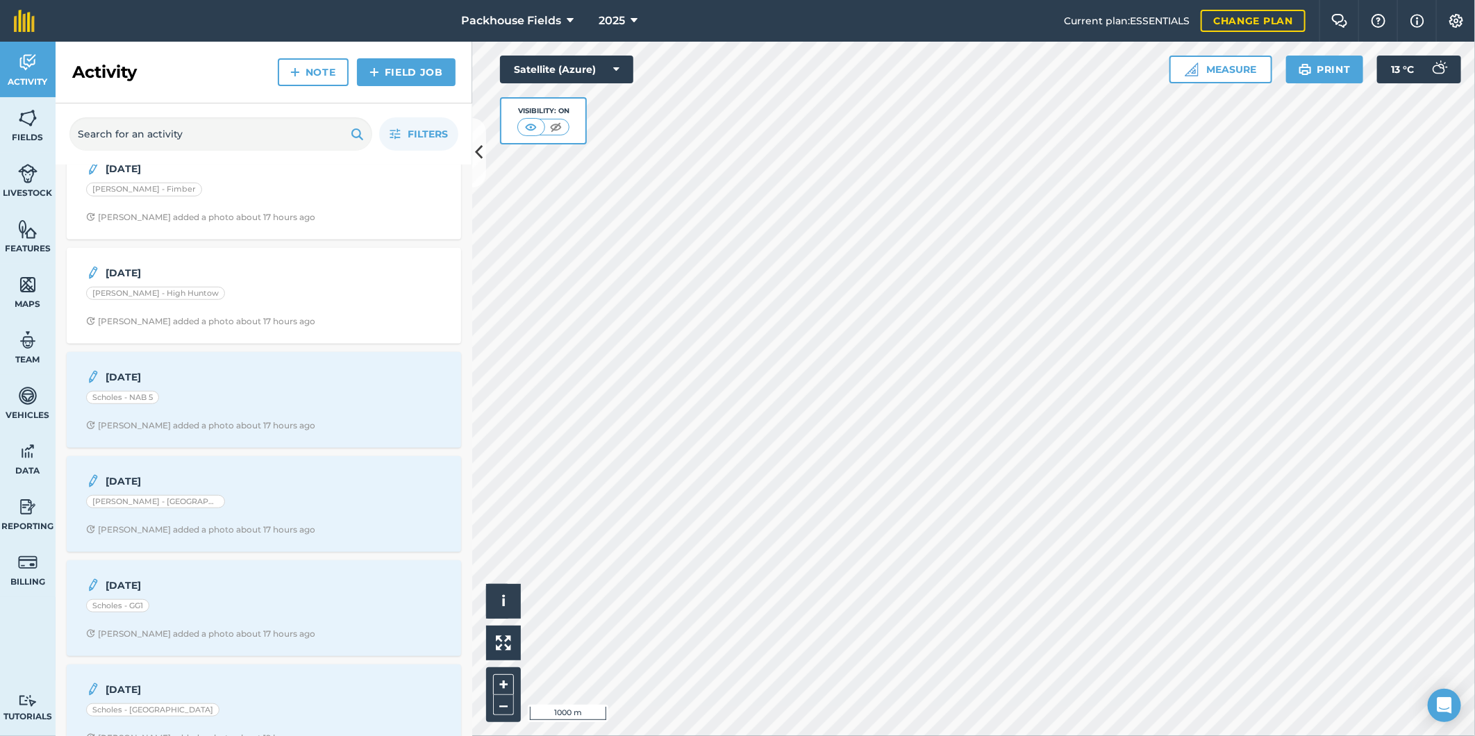
scroll to position [695, 0]
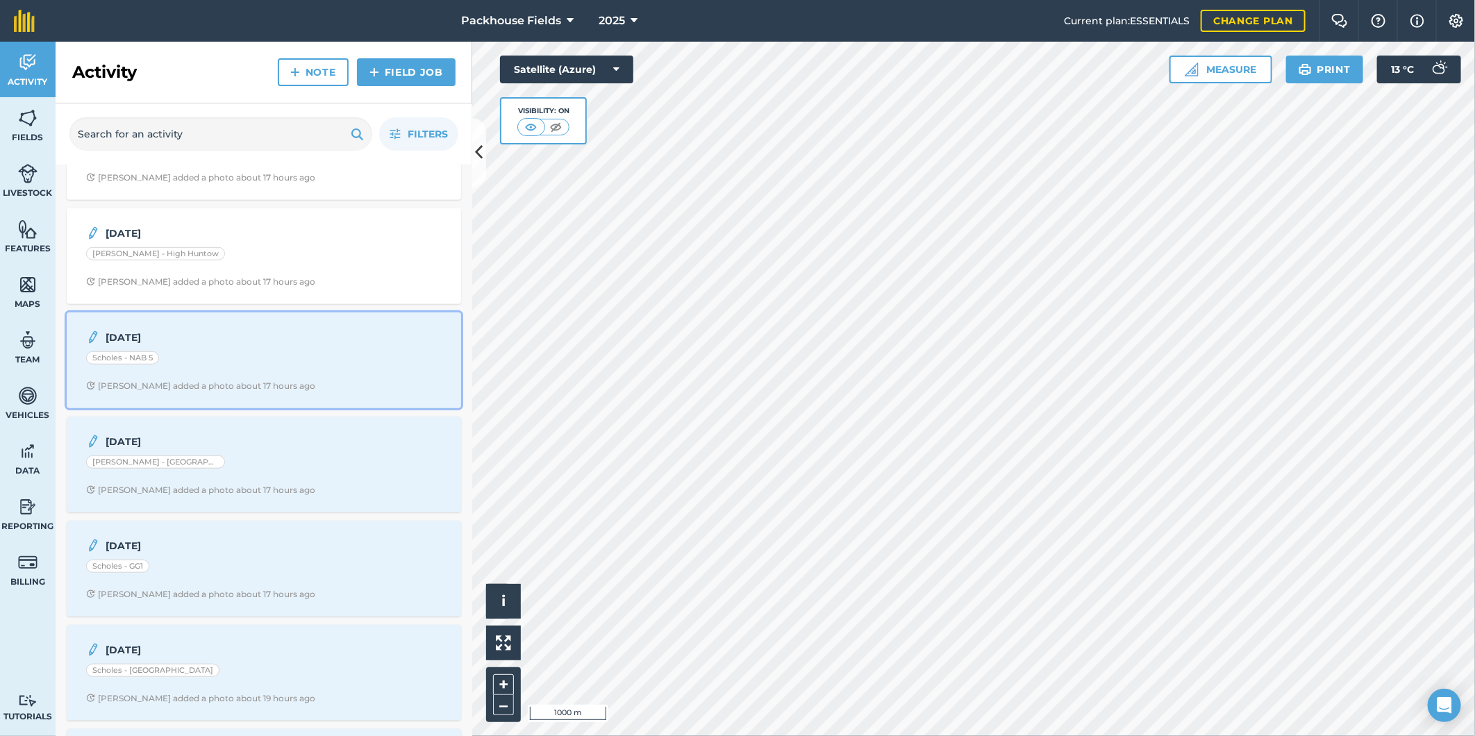
click at [241, 380] on div "[DATE] Scholes - NAB 5 [PERSON_NAME] added a photo about 17 hours ago" at bounding box center [264, 360] width 378 height 79
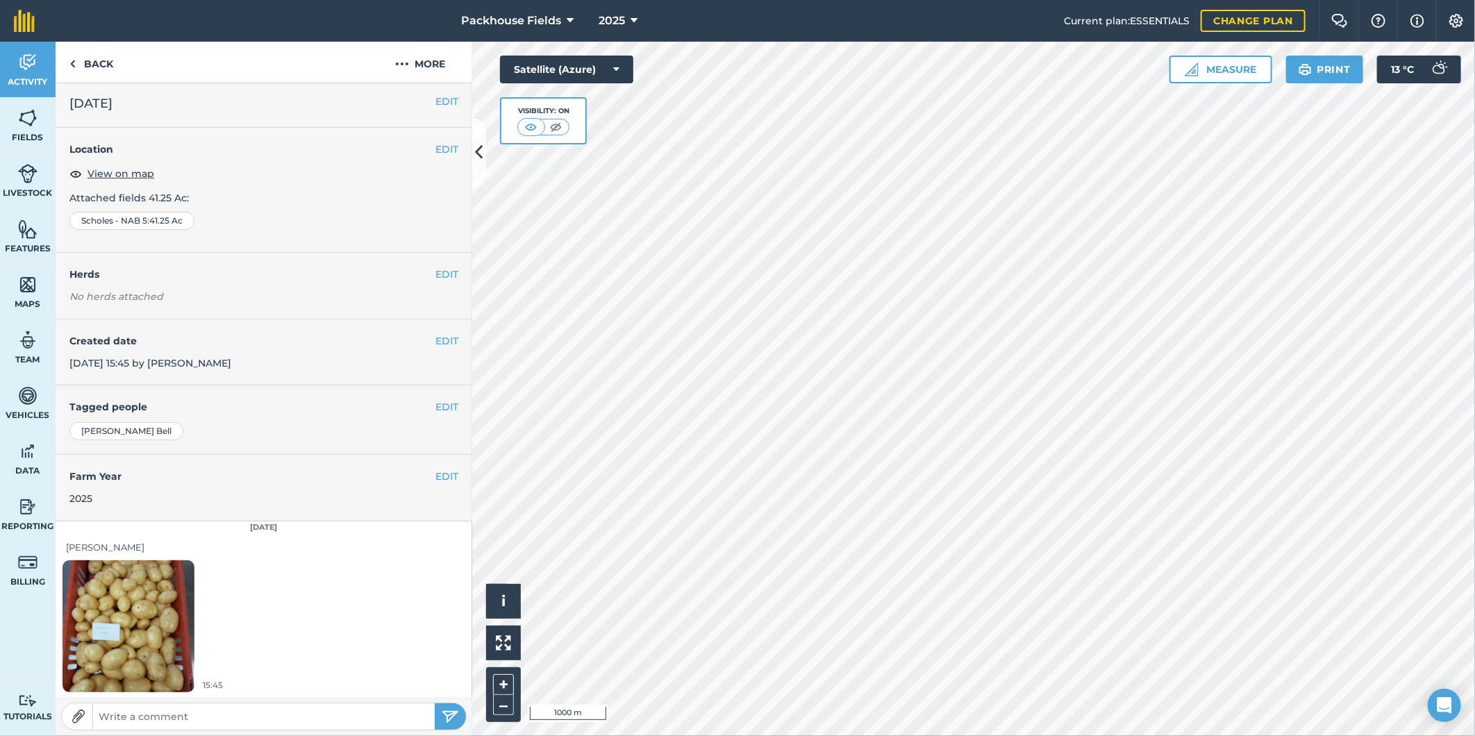
scroll to position [4, 0]
click at [137, 613] on img at bounding box center [129, 626] width 132 height 176
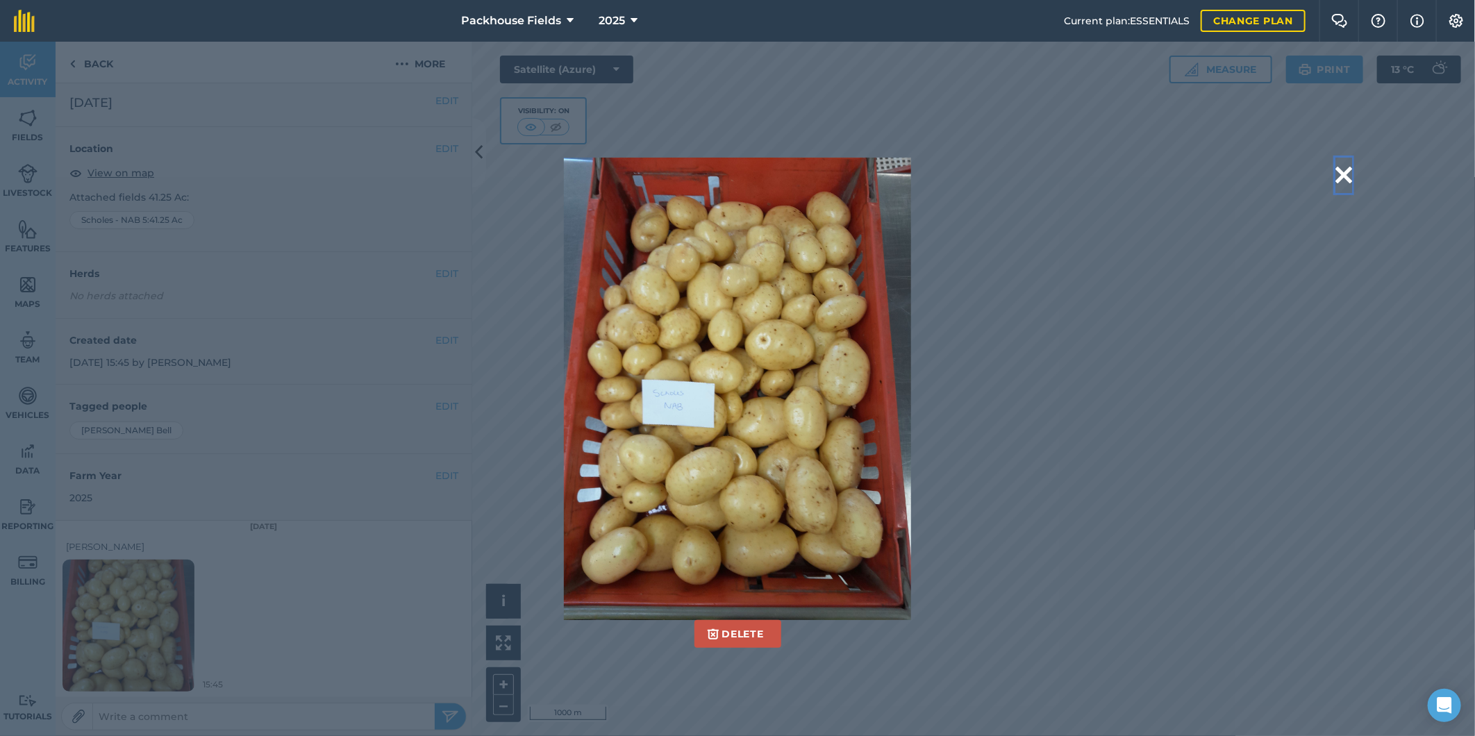
click at [1349, 172] on button at bounding box center [1344, 175] width 17 height 35
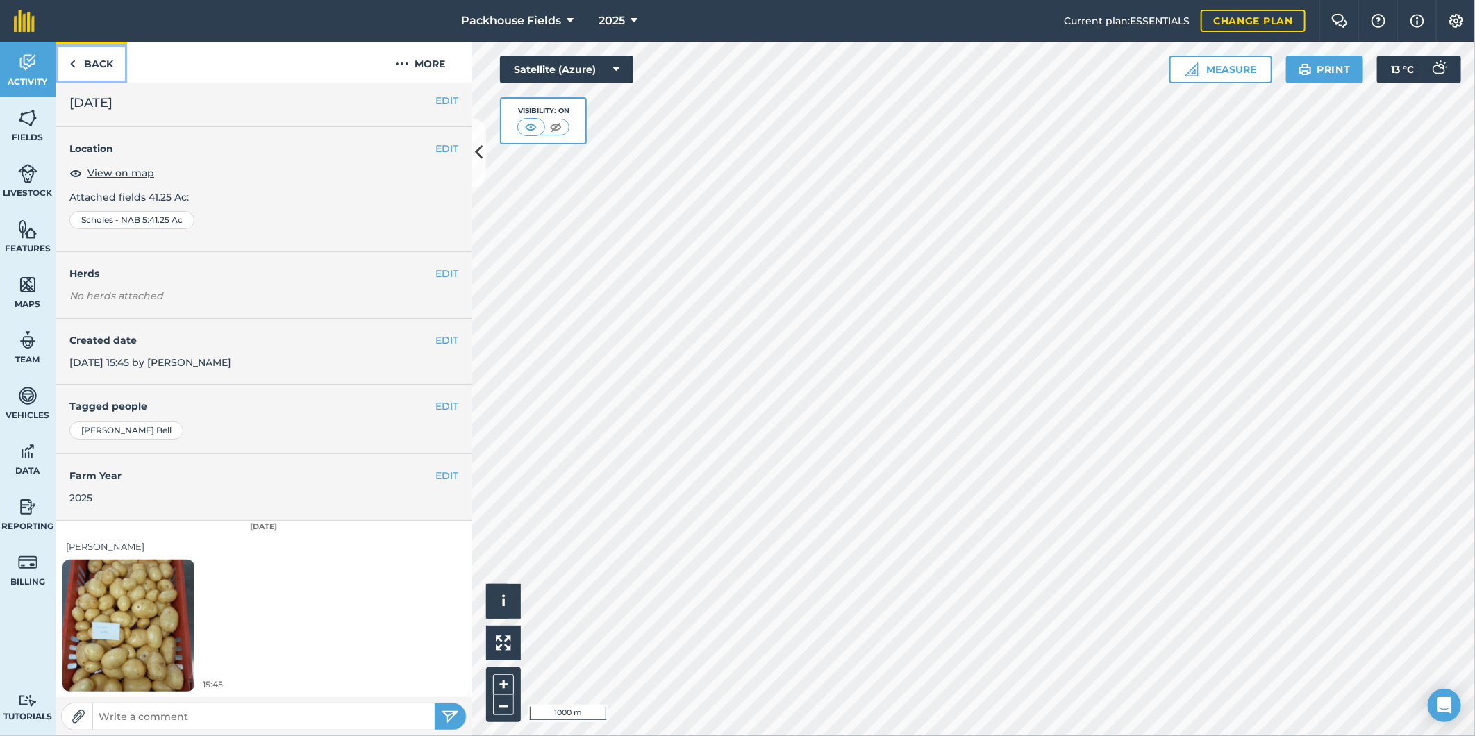
click at [114, 58] on link "Back" at bounding box center [92, 62] width 72 height 41
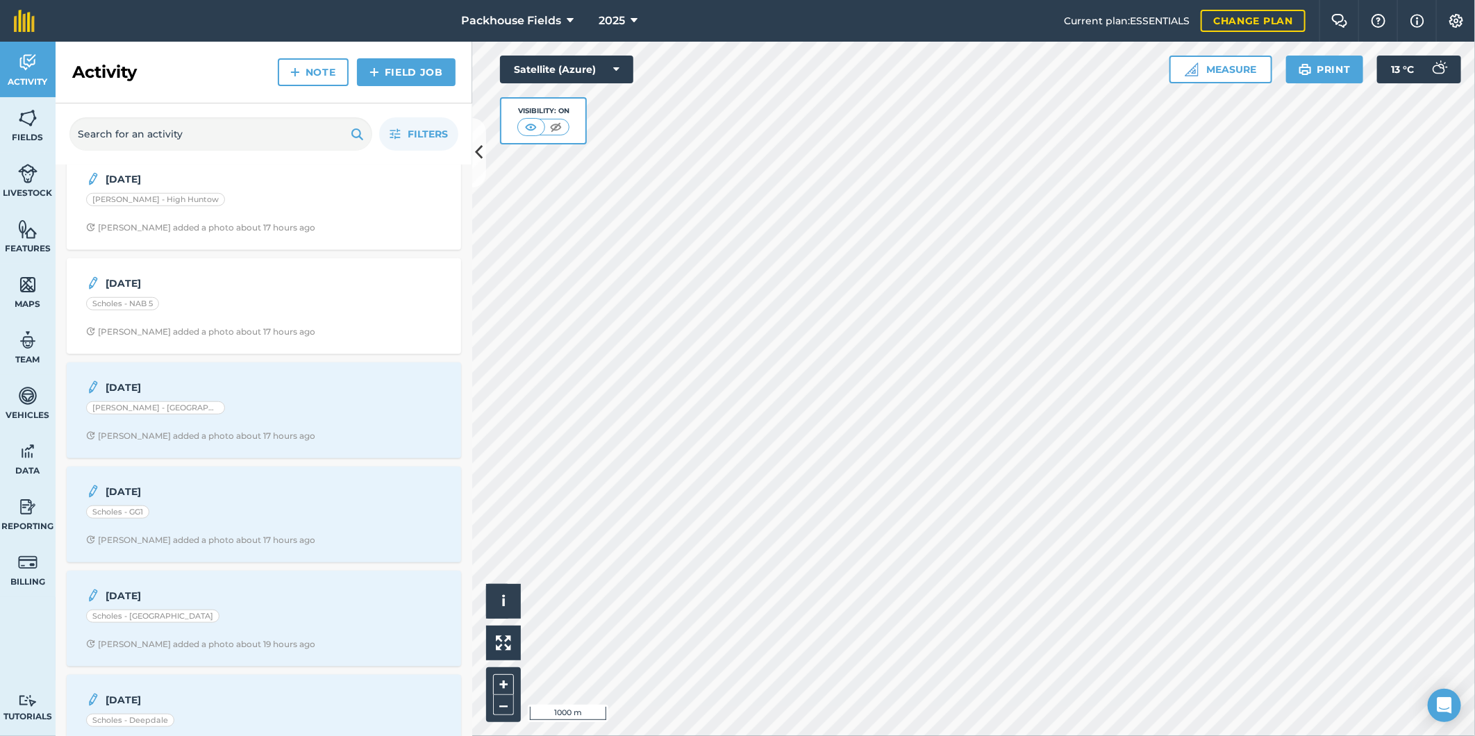
scroll to position [772, 0]
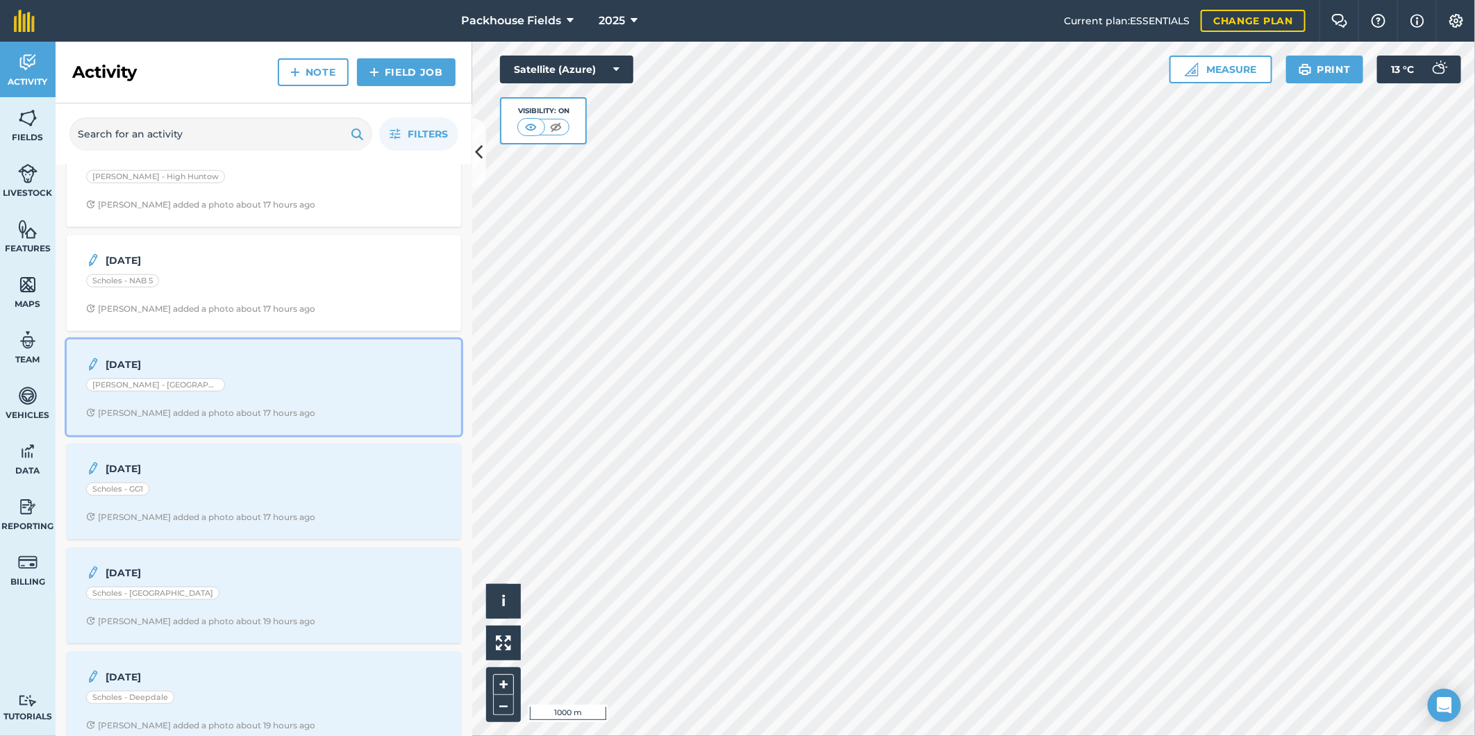
click at [260, 379] on div "[DATE] [PERSON_NAME] - Springdale [PERSON_NAME] added a photo about 17 hours ago" at bounding box center [264, 387] width 378 height 79
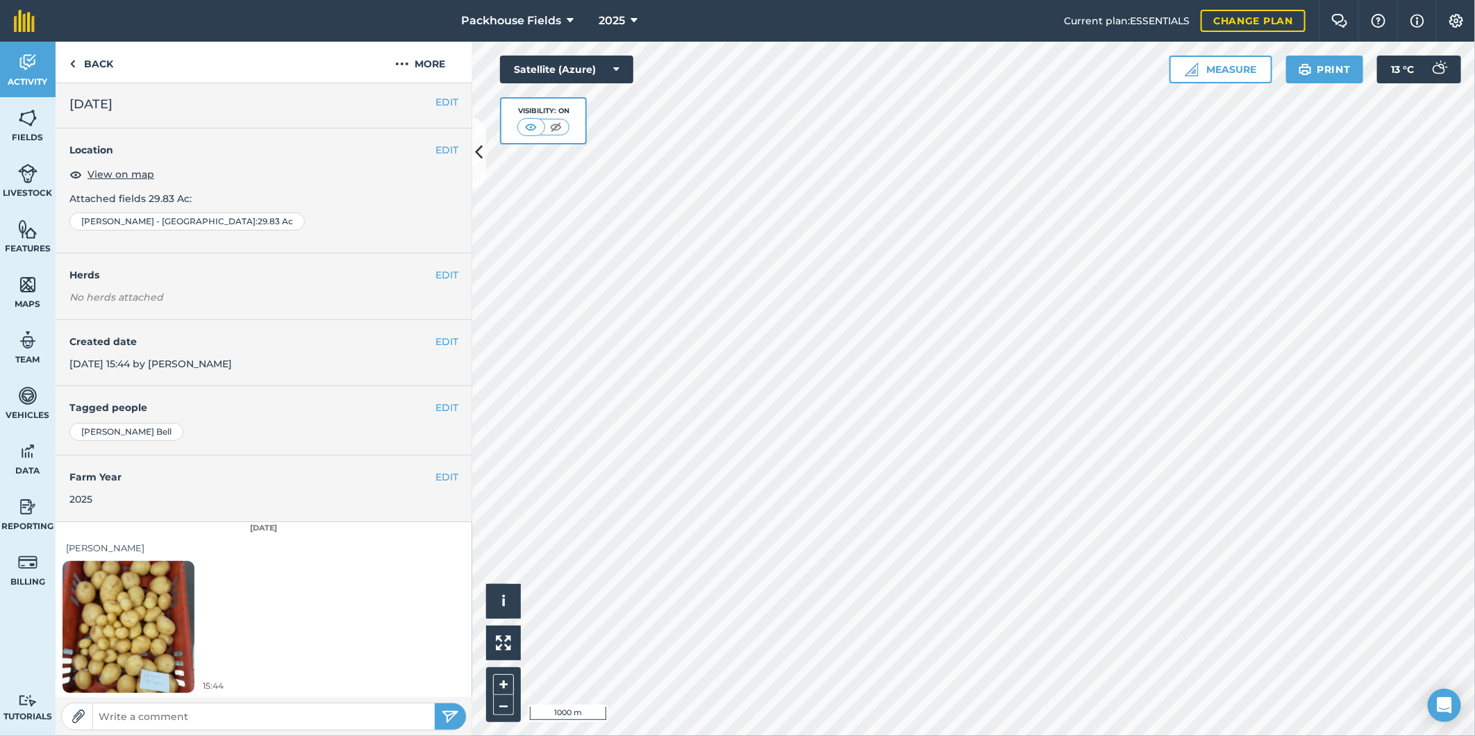
scroll to position [4, 0]
click at [137, 643] on img at bounding box center [129, 626] width 132 height 176
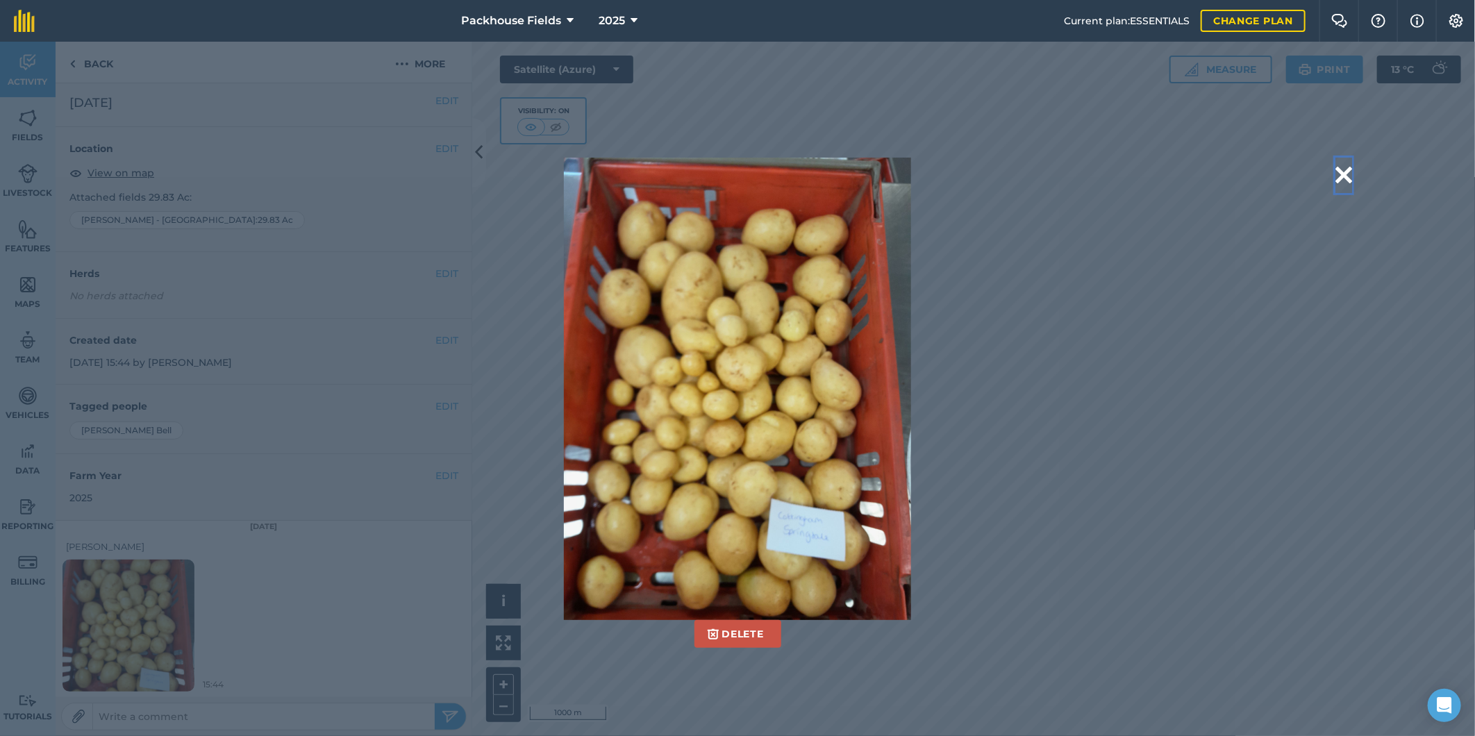
click at [1339, 172] on button at bounding box center [1344, 175] width 17 height 35
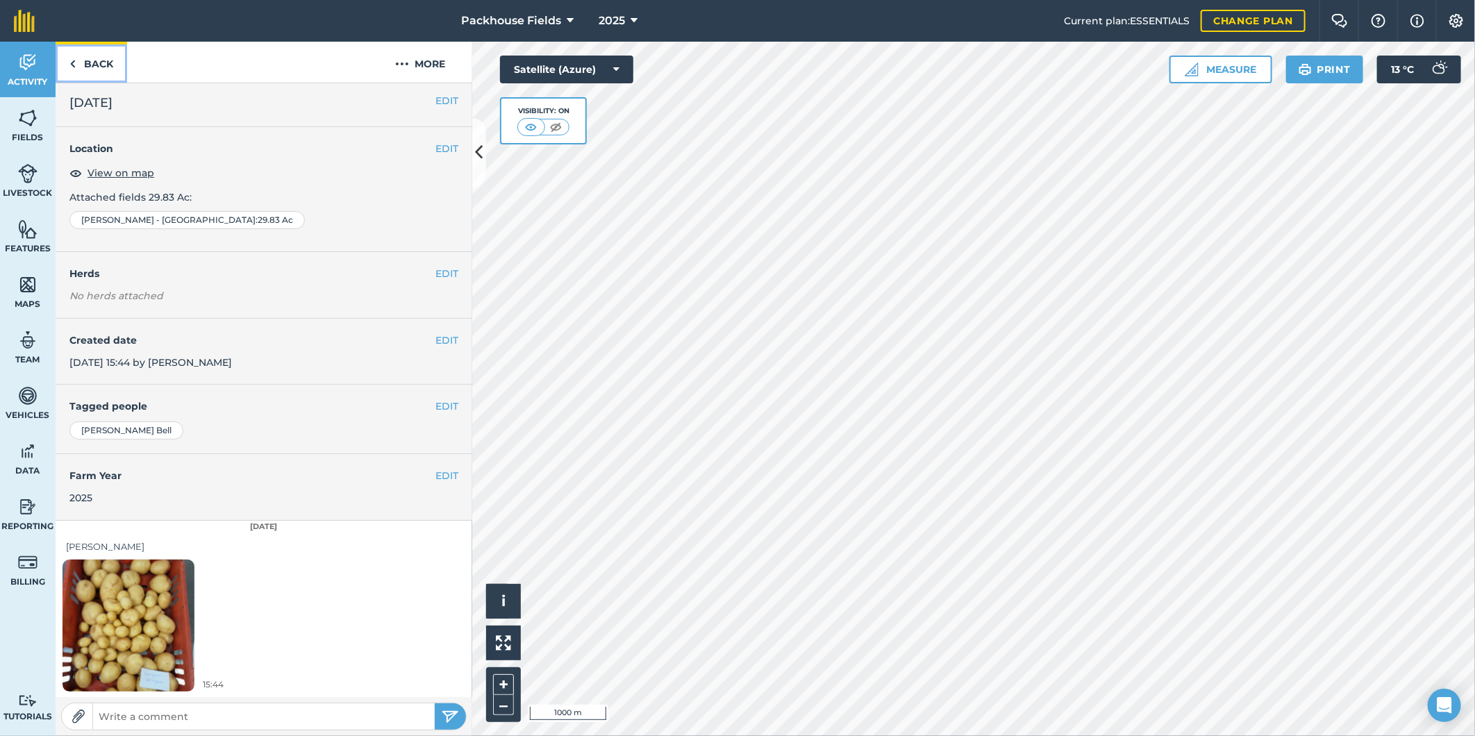
click at [94, 66] on link "Back" at bounding box center [92, 62] width 72 height 41
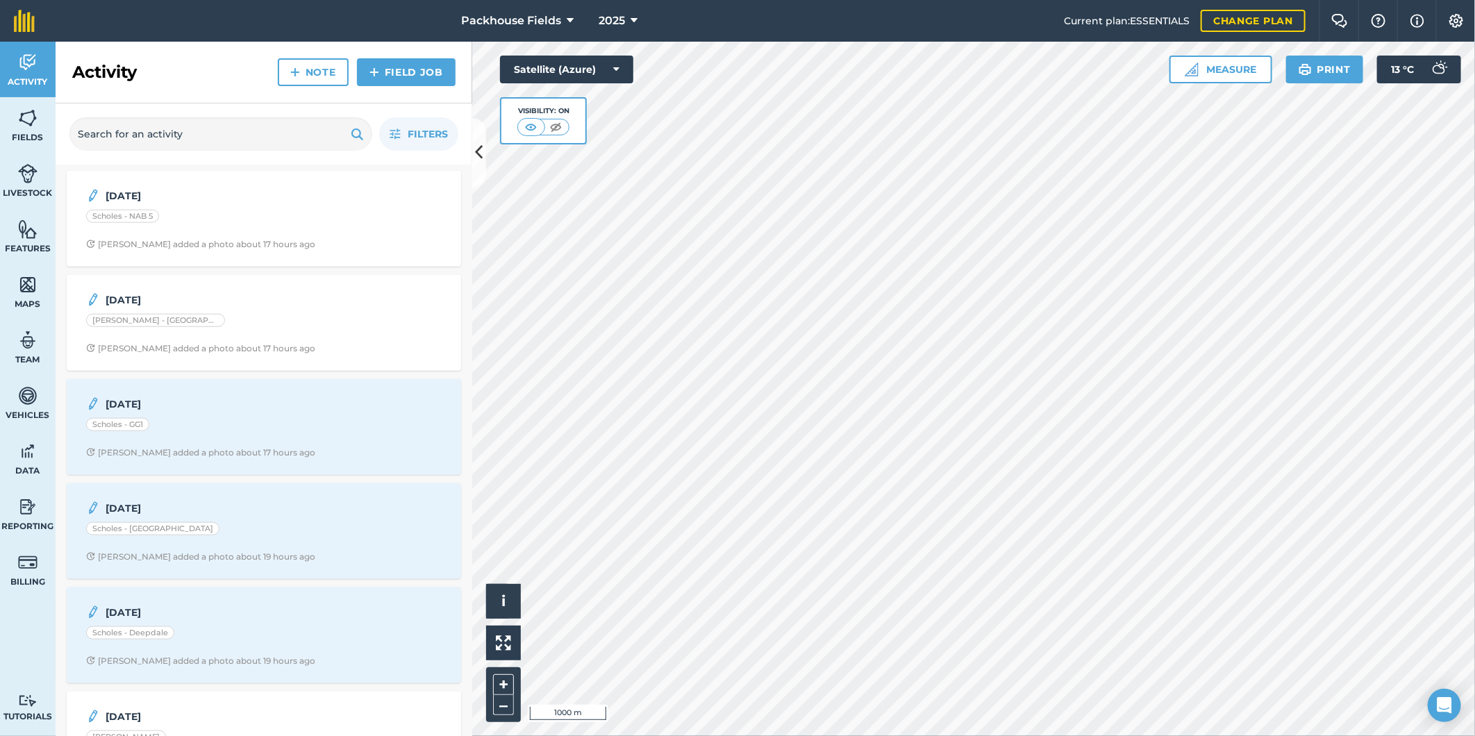
scroll to position [849, 0]
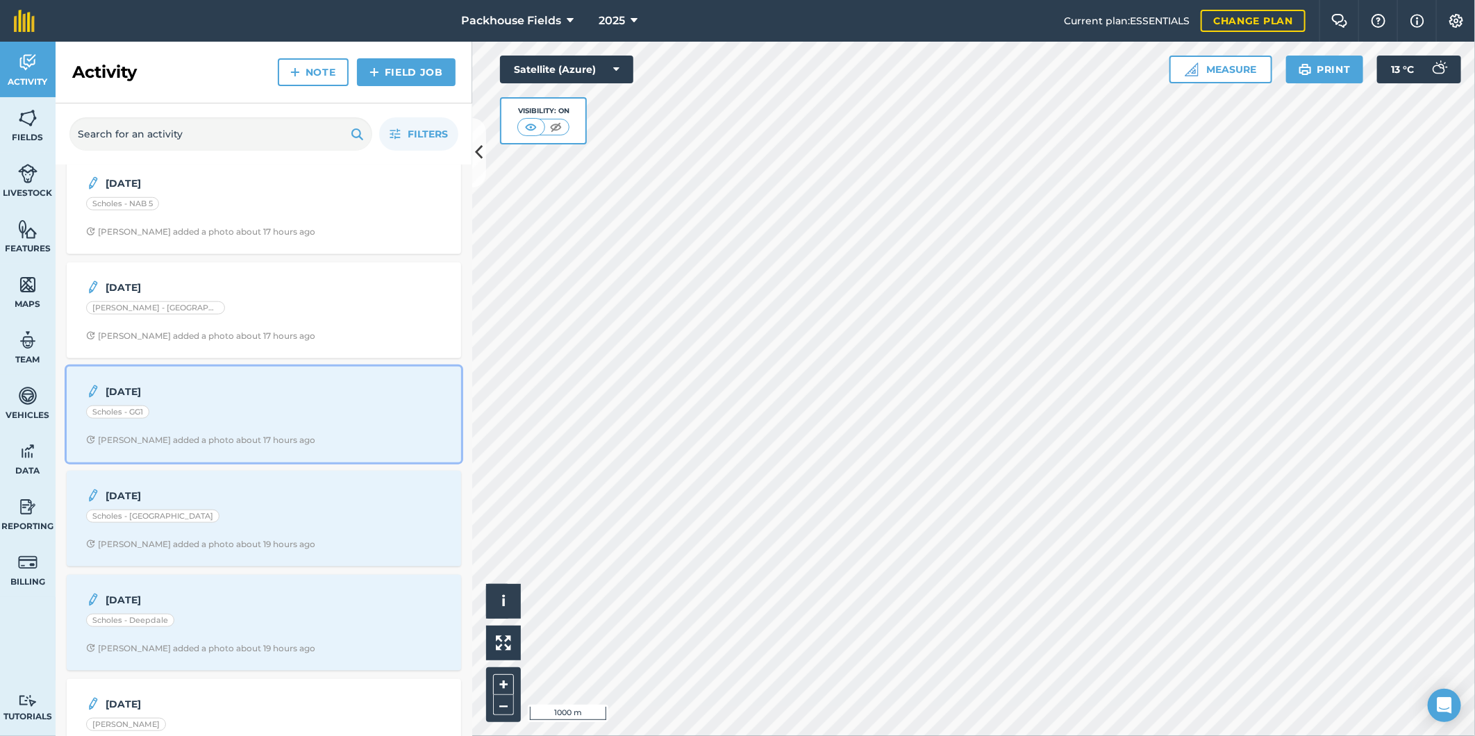
click at [234, 412] on div "Scholes - GG1" at bounding box center [264, 415] width 356 height 18
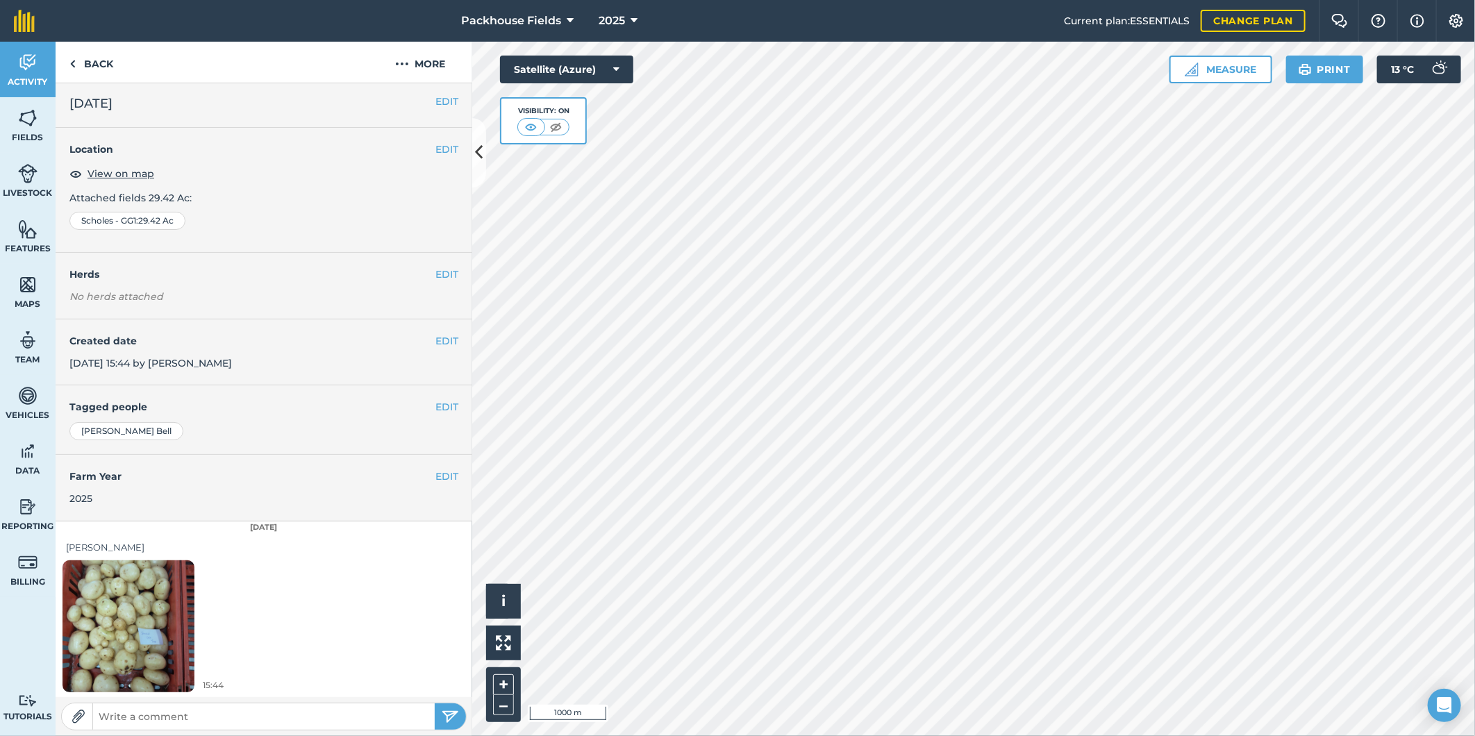
scroll to position [4, 0]
click at [153, 599] on img at bounding box center [129, 626] width 132 height 176
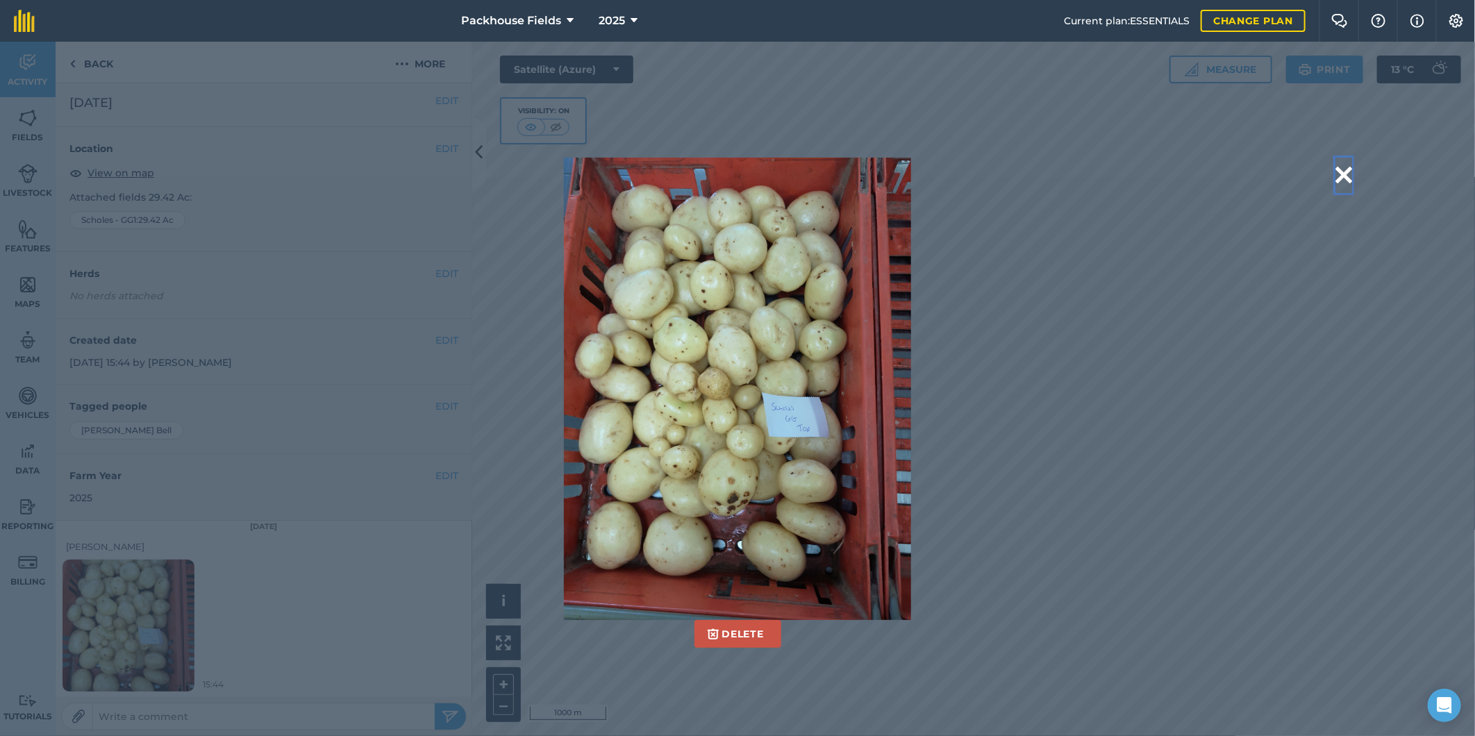
click at [1349, 172] on button at bounding box center [1344, 175] width 17 height 35
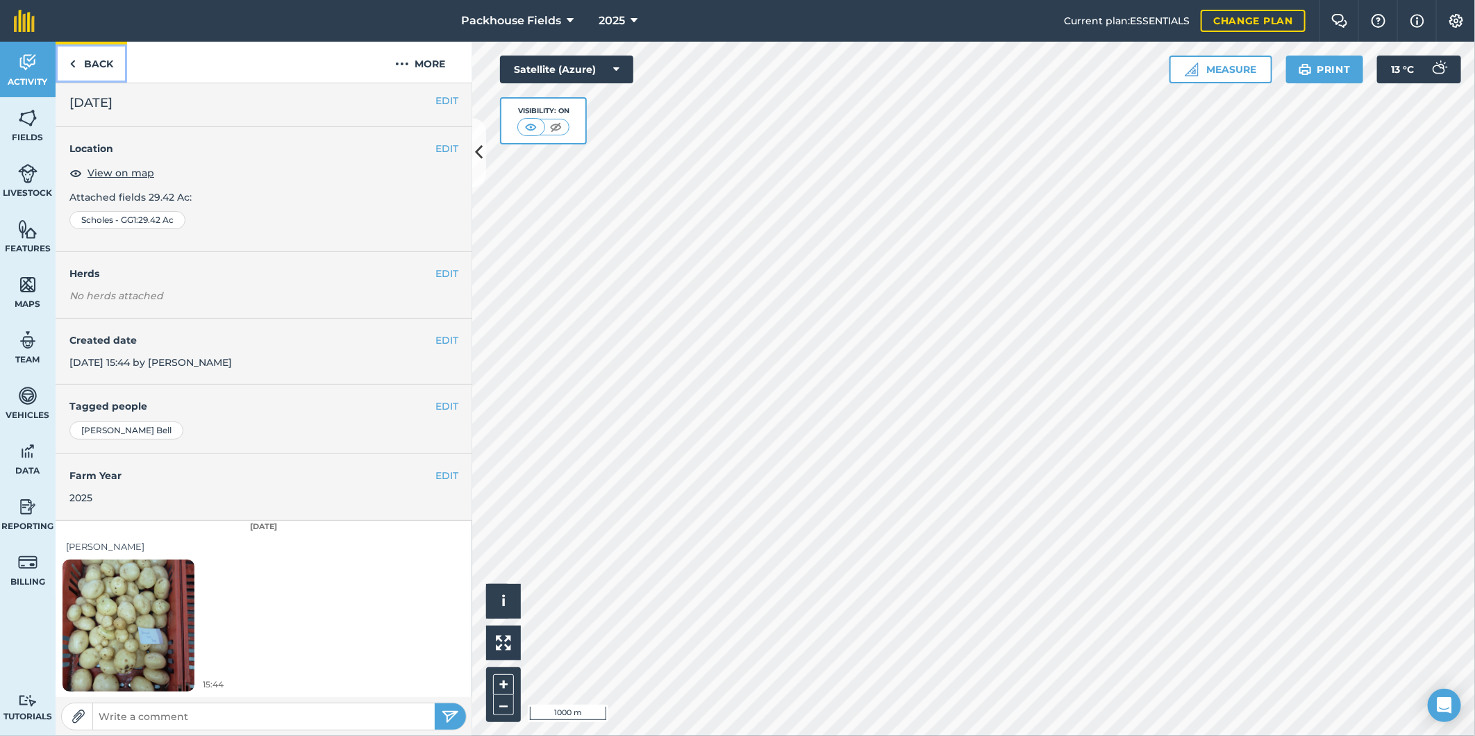
click at [100, 67] on link "Back" at bounding box center [92, 62] width 72 height 41
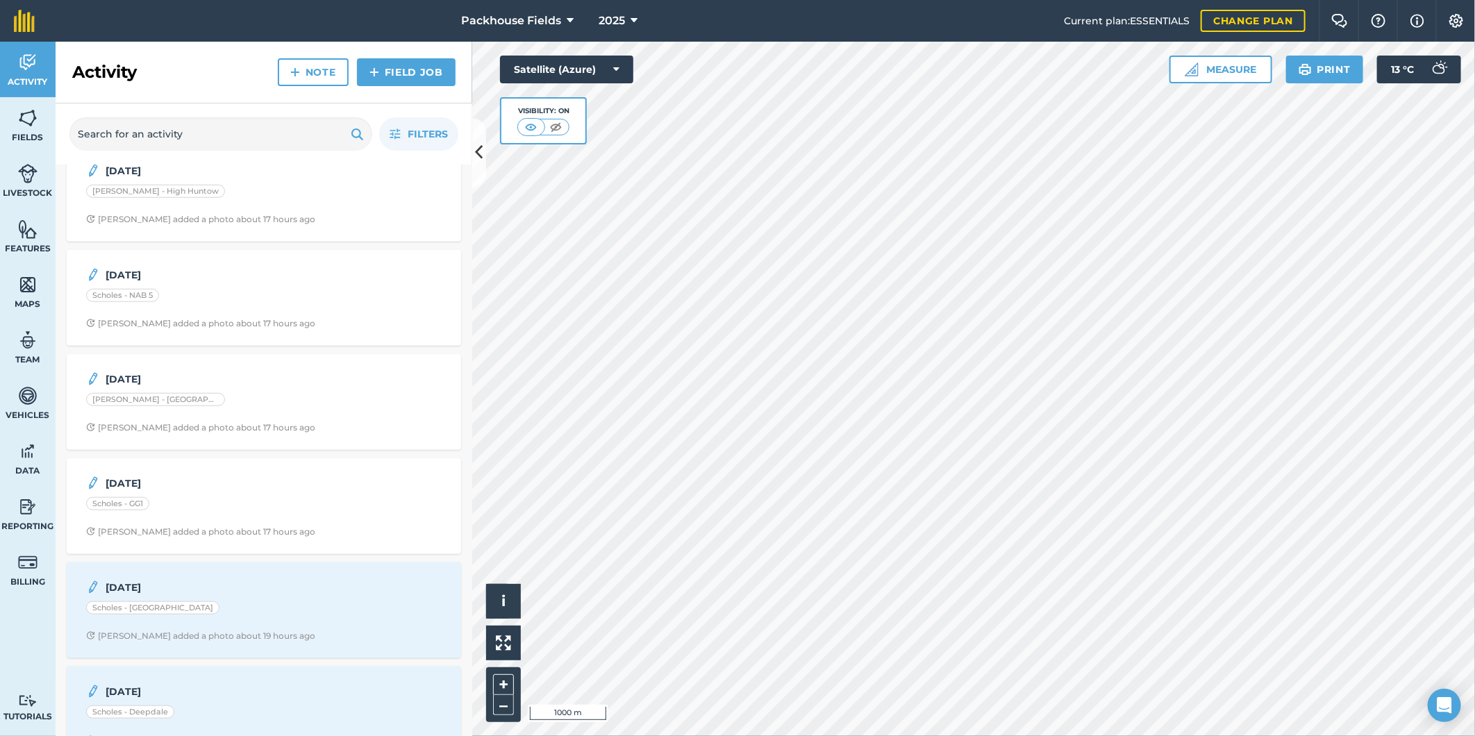
scroll to position [849, 0]
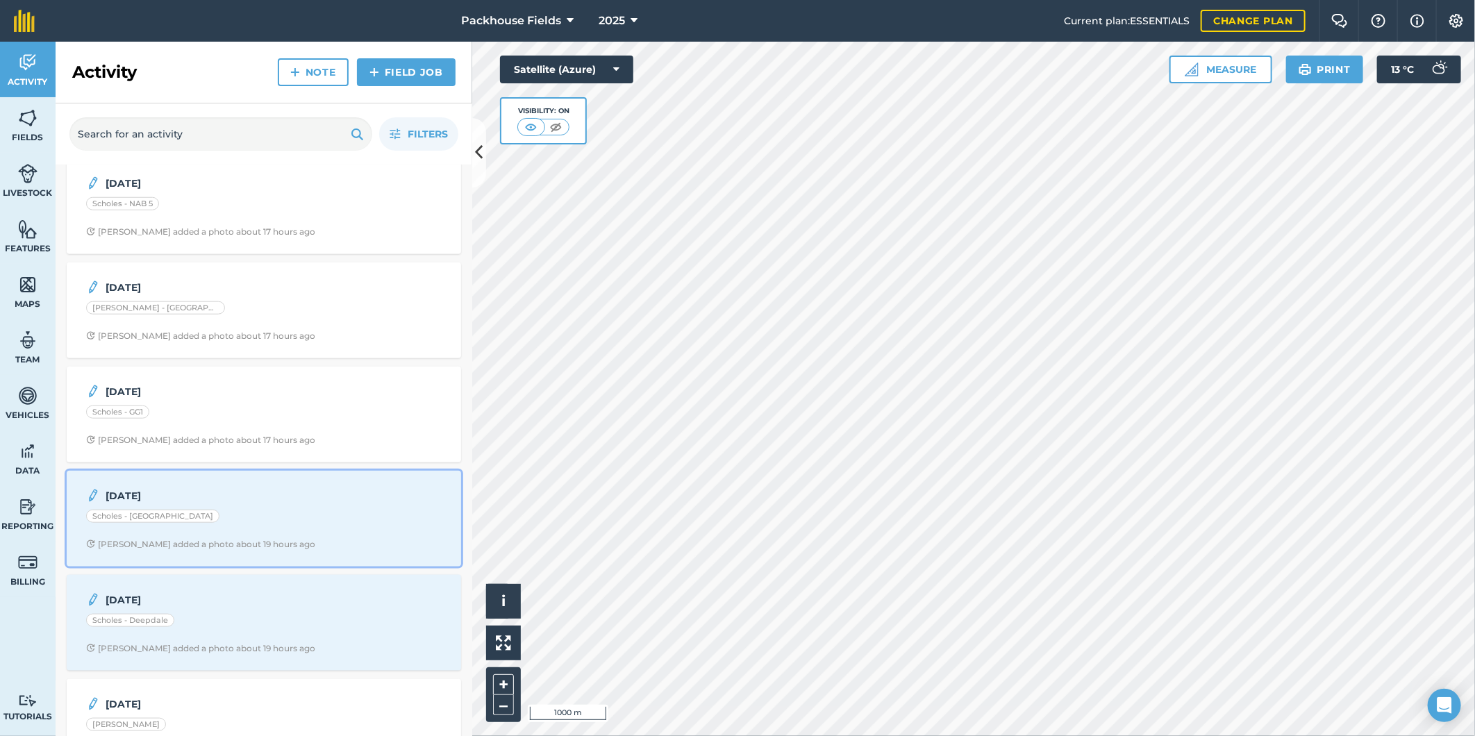
click at [286, 514] on div "Scholes - [GEOGRAPHIC_DATA]" at bounding box center [264, 519] width 356 height 18
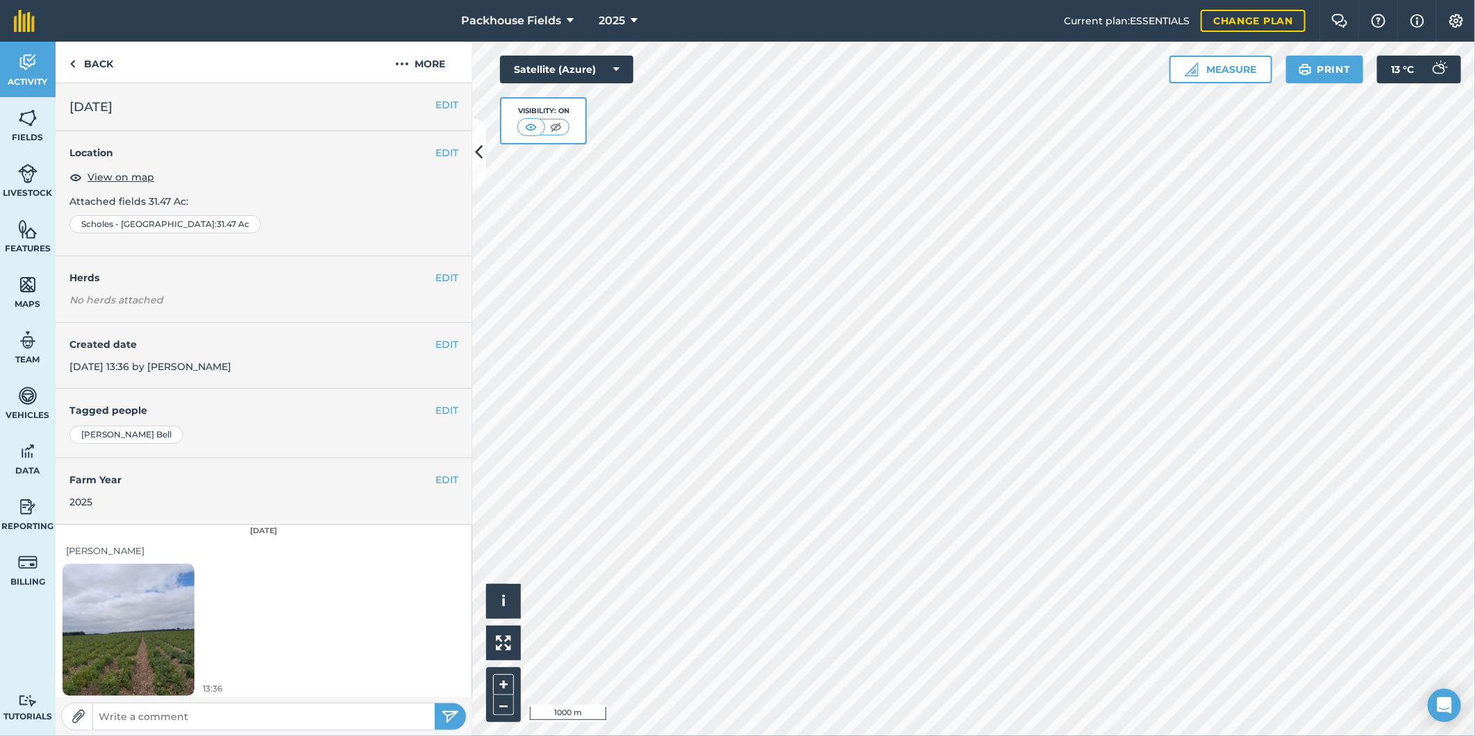
click at [119, 600] on img at bounding box center [129, 630] width 132 height 176
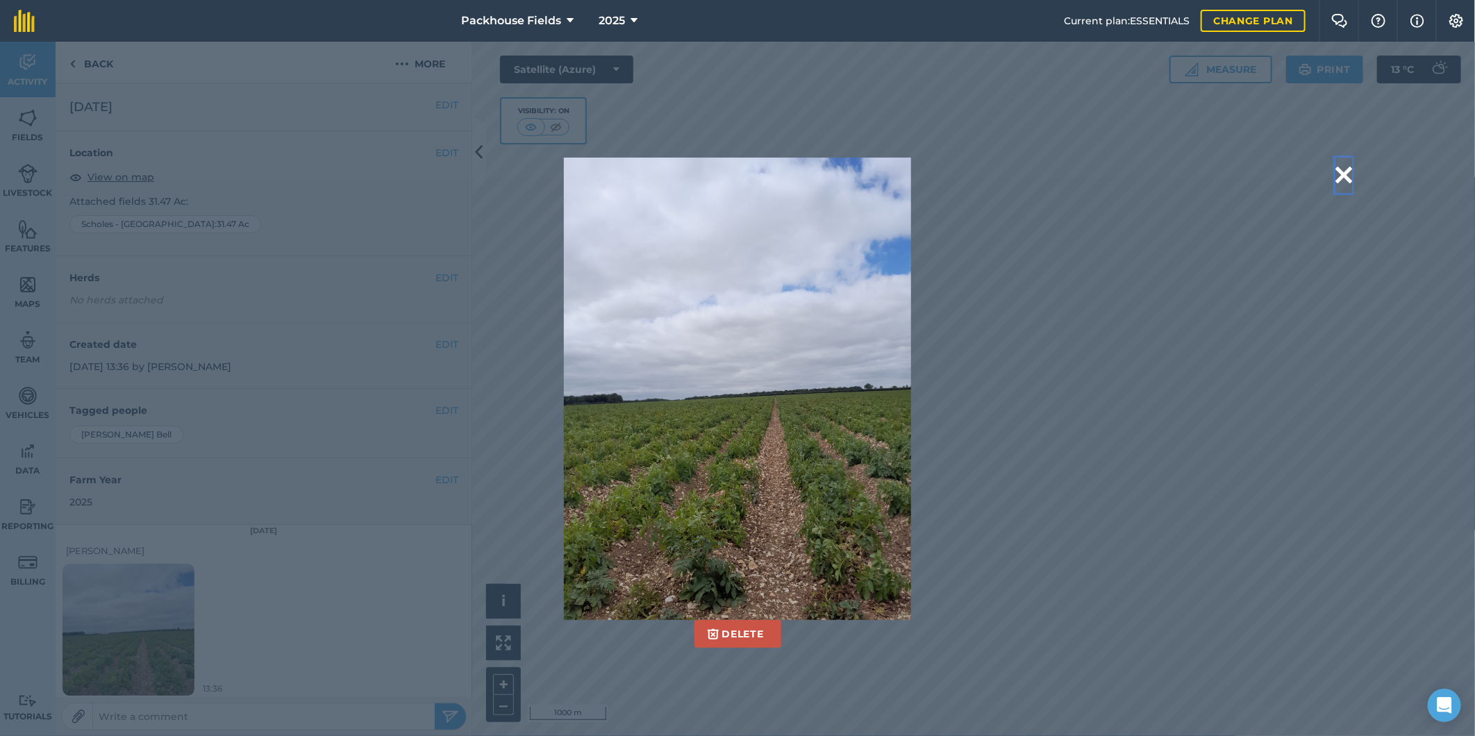
click at [1344, 176] on button at bounding box center [1344, 175] width 17 height 35
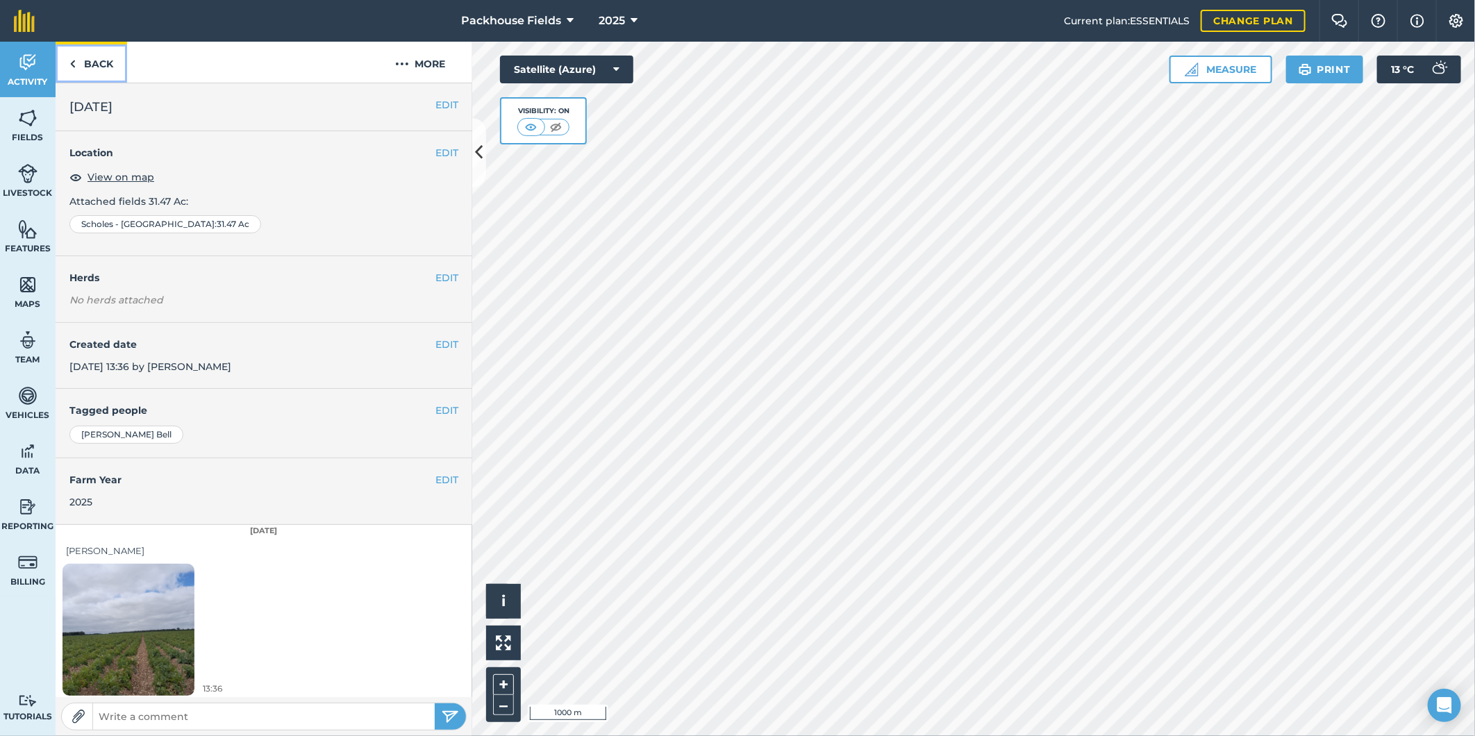
click at [92, 59] on link "Back" at bounding box center [92, 62] width 72 height 41
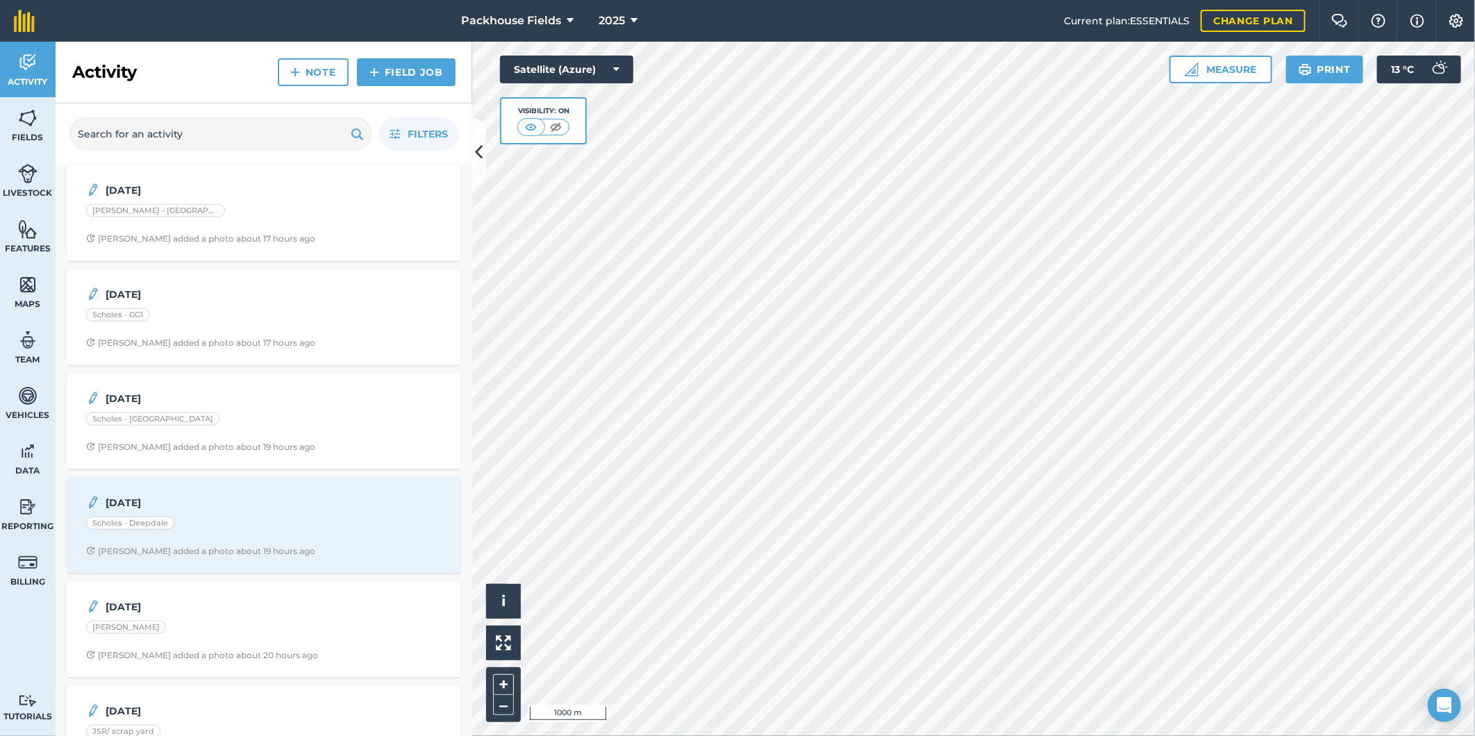
scroll to position [977, 0]
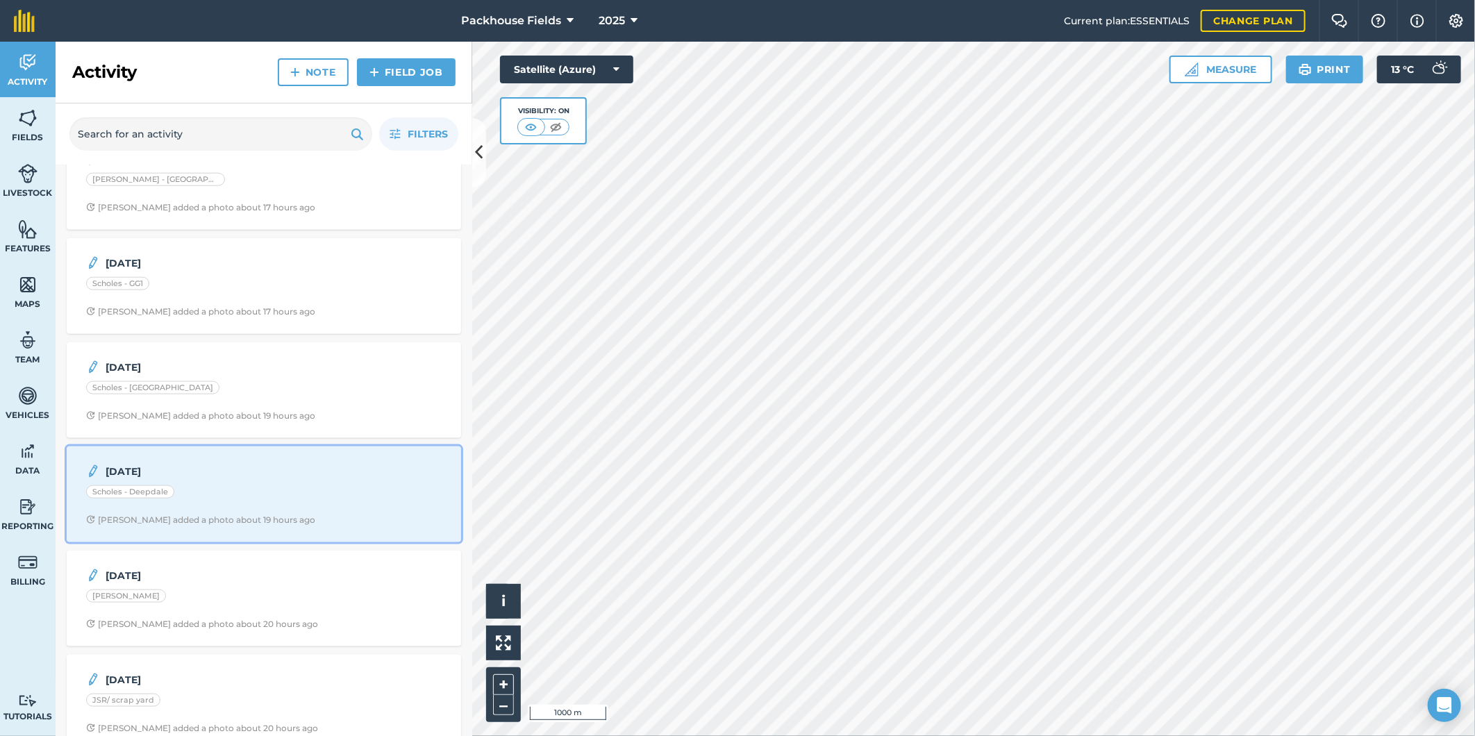
click at [276, 504] on div "Scholes - Deepdale" at bounding box center [264, 495] width 356 height 18
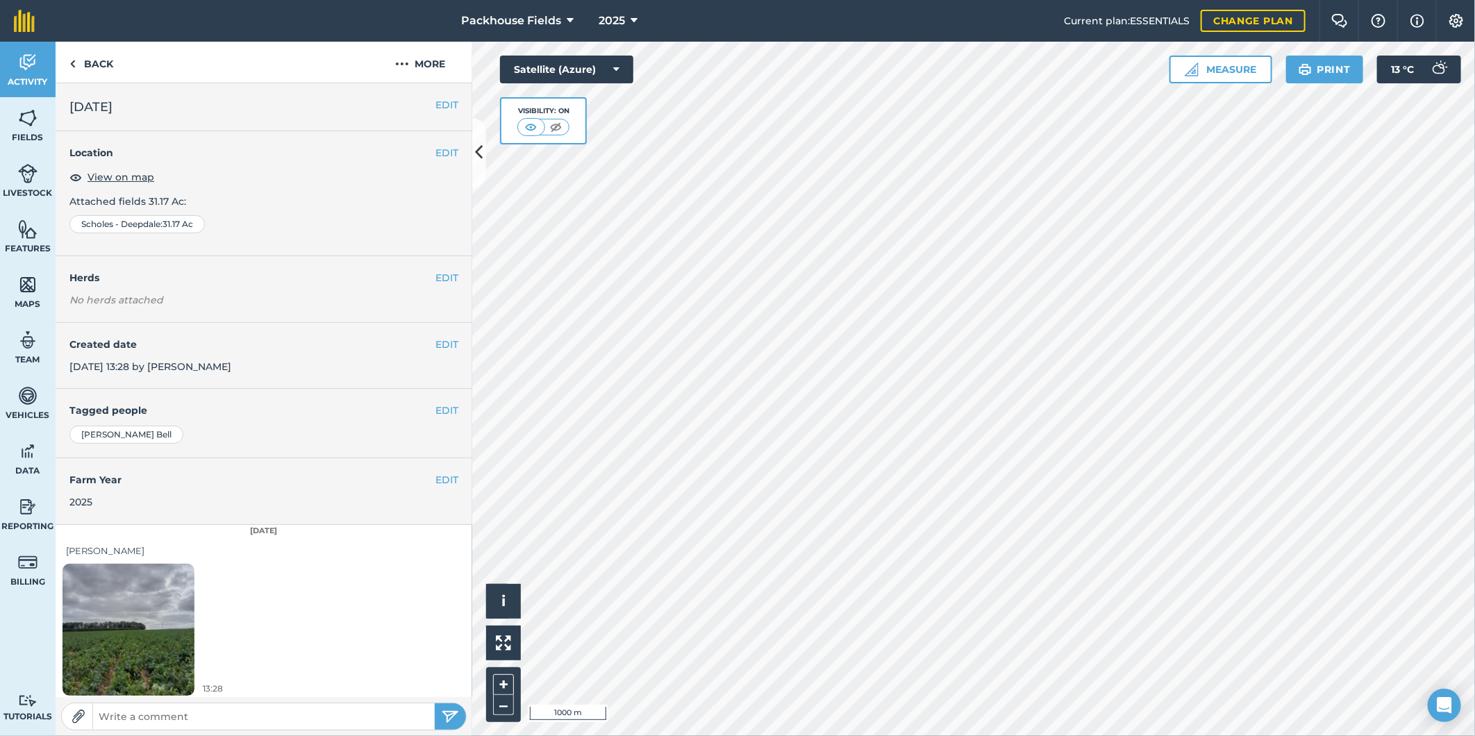
scroll to position [4, 0]
click at [108, 61] on link "Back" at bounding box center [92, 62] width 72 height 41
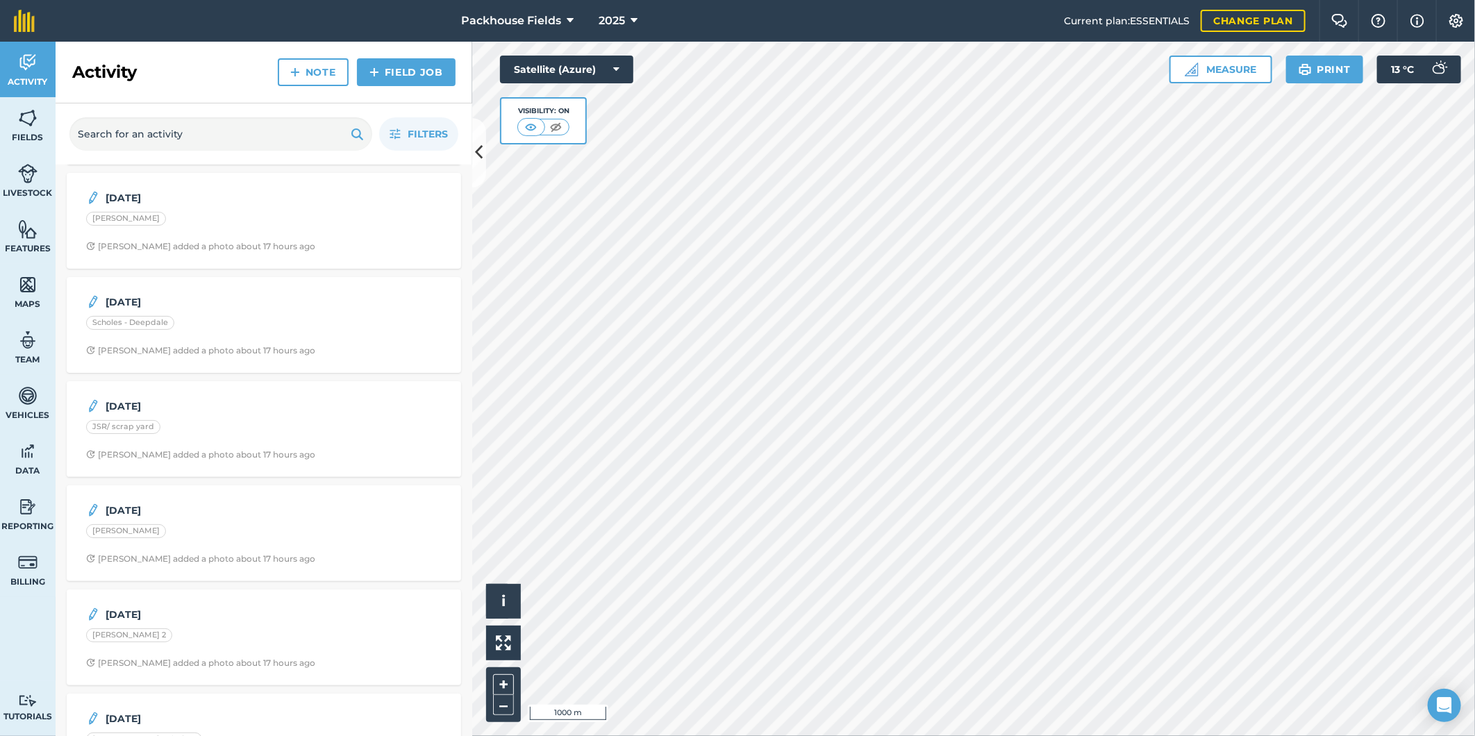
scroll to position [488, 0]
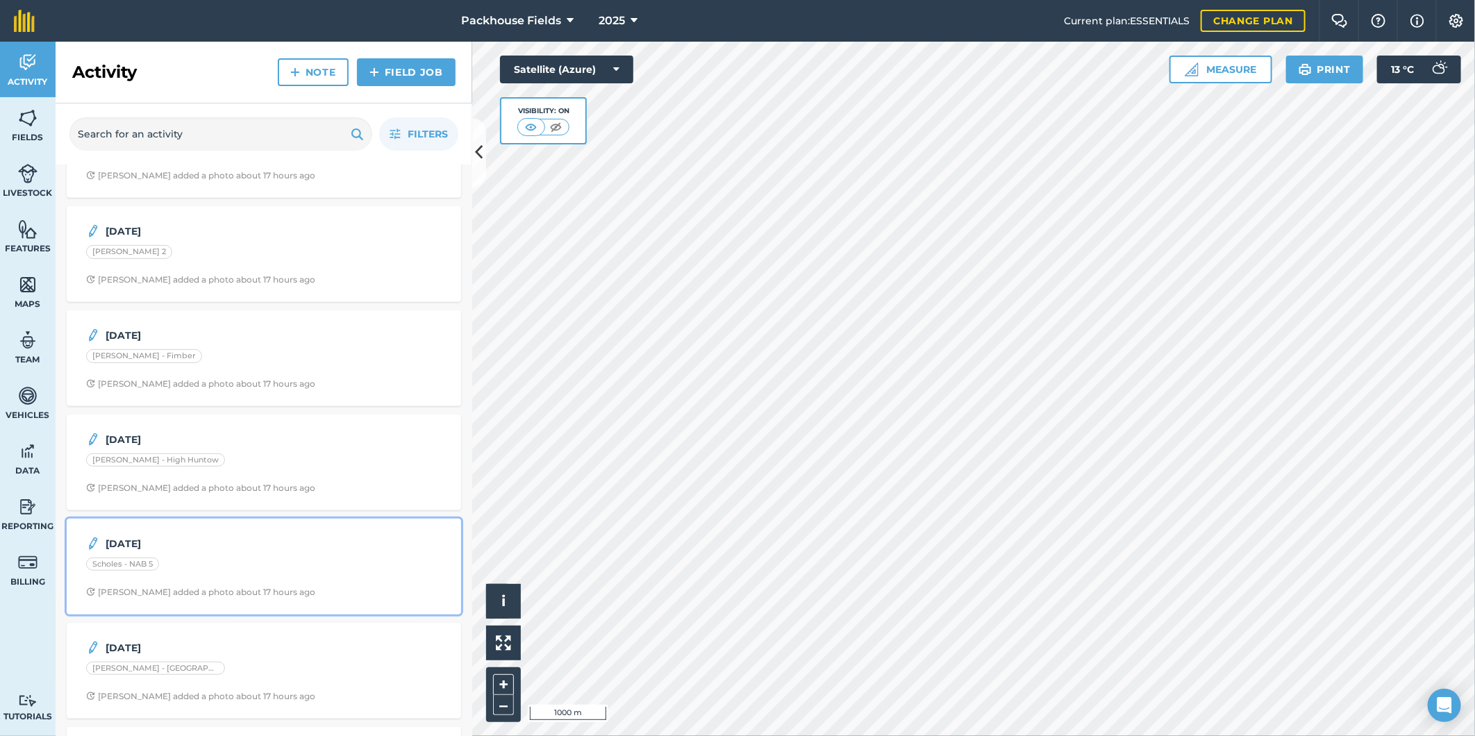
click at [268, 531] on div "[DATE] Scholes - NAB 5 [PERSON_NAME] added a photo about 17 hours ago" at bounding box center [264, 566] width 378 height 79
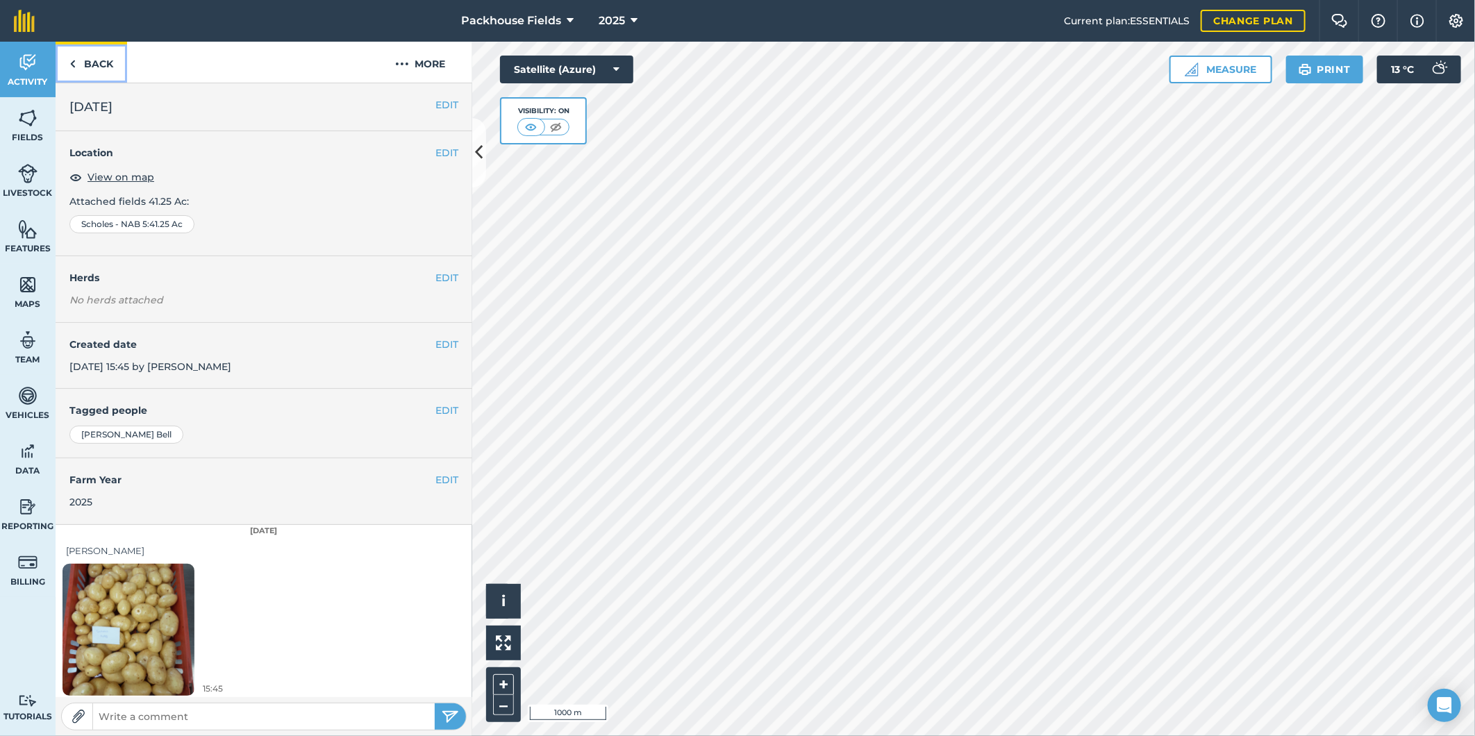
click at [105, 58] on link "Back" at bounding box center [92, 62] width 72 height 41
